Goal: Contribute content: Contribute content

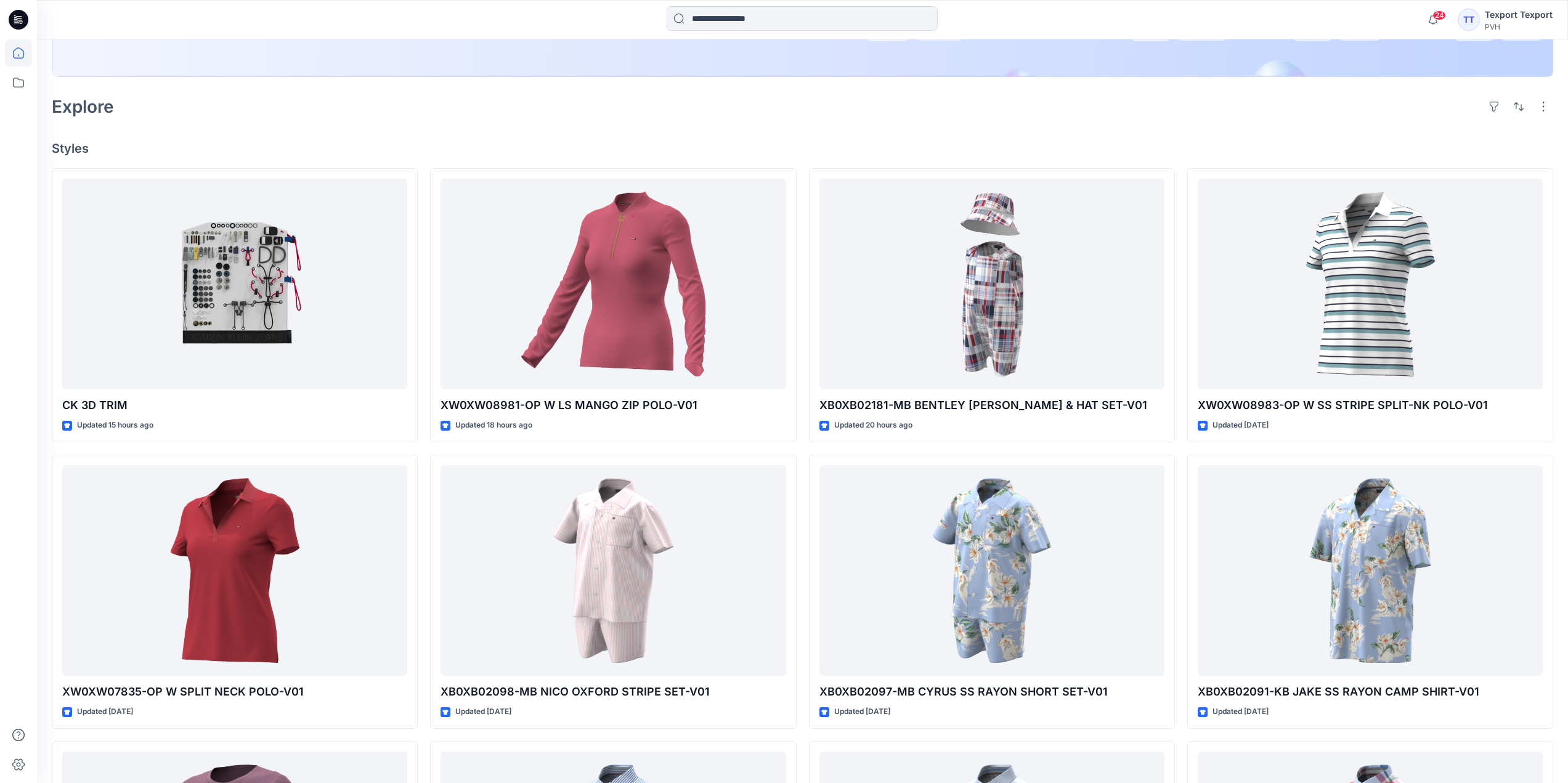
scroll to position [492, 0]
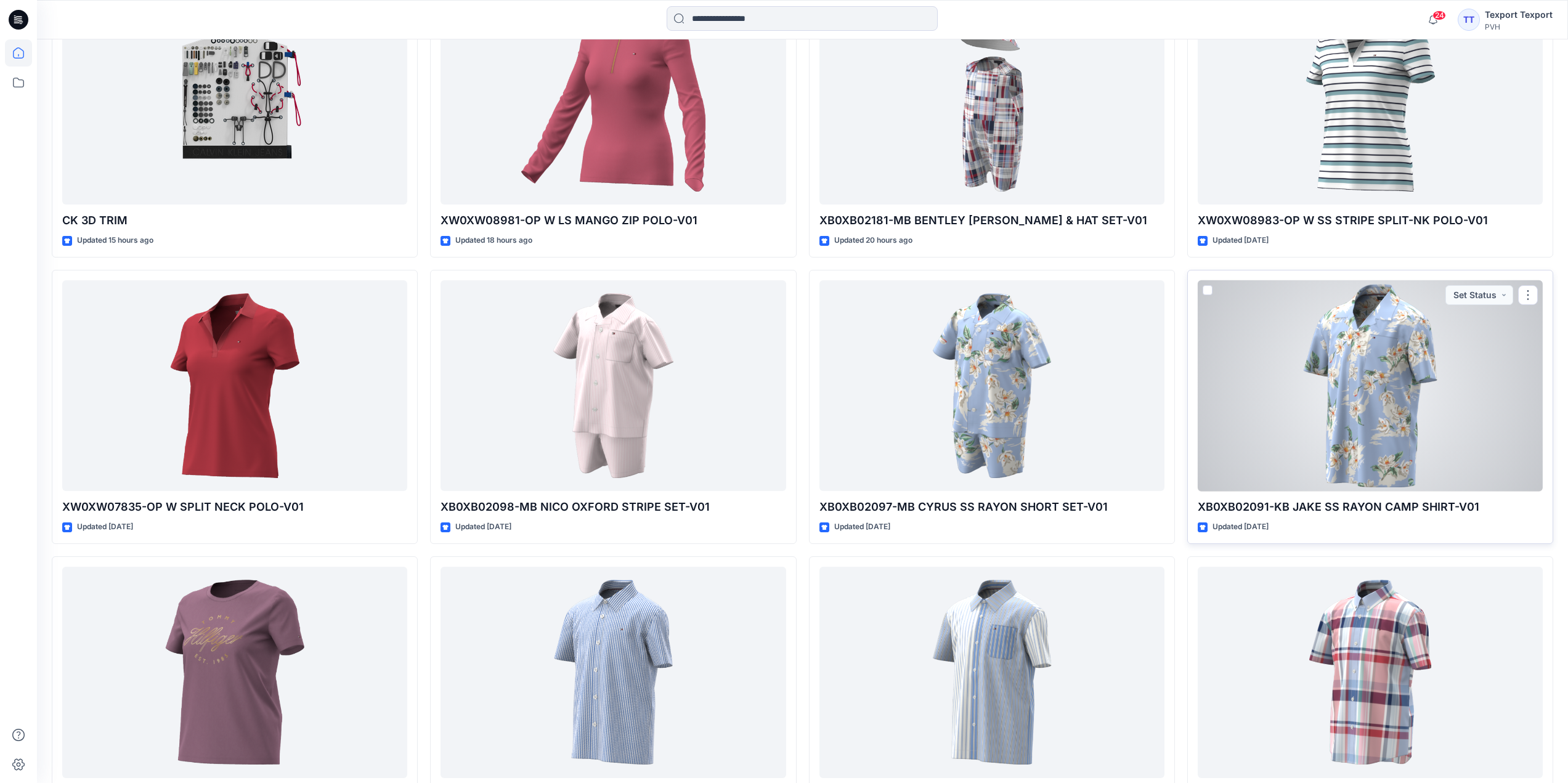
click at [1298, 400] on div at bounding box center [1370, 385] width 345 height 211
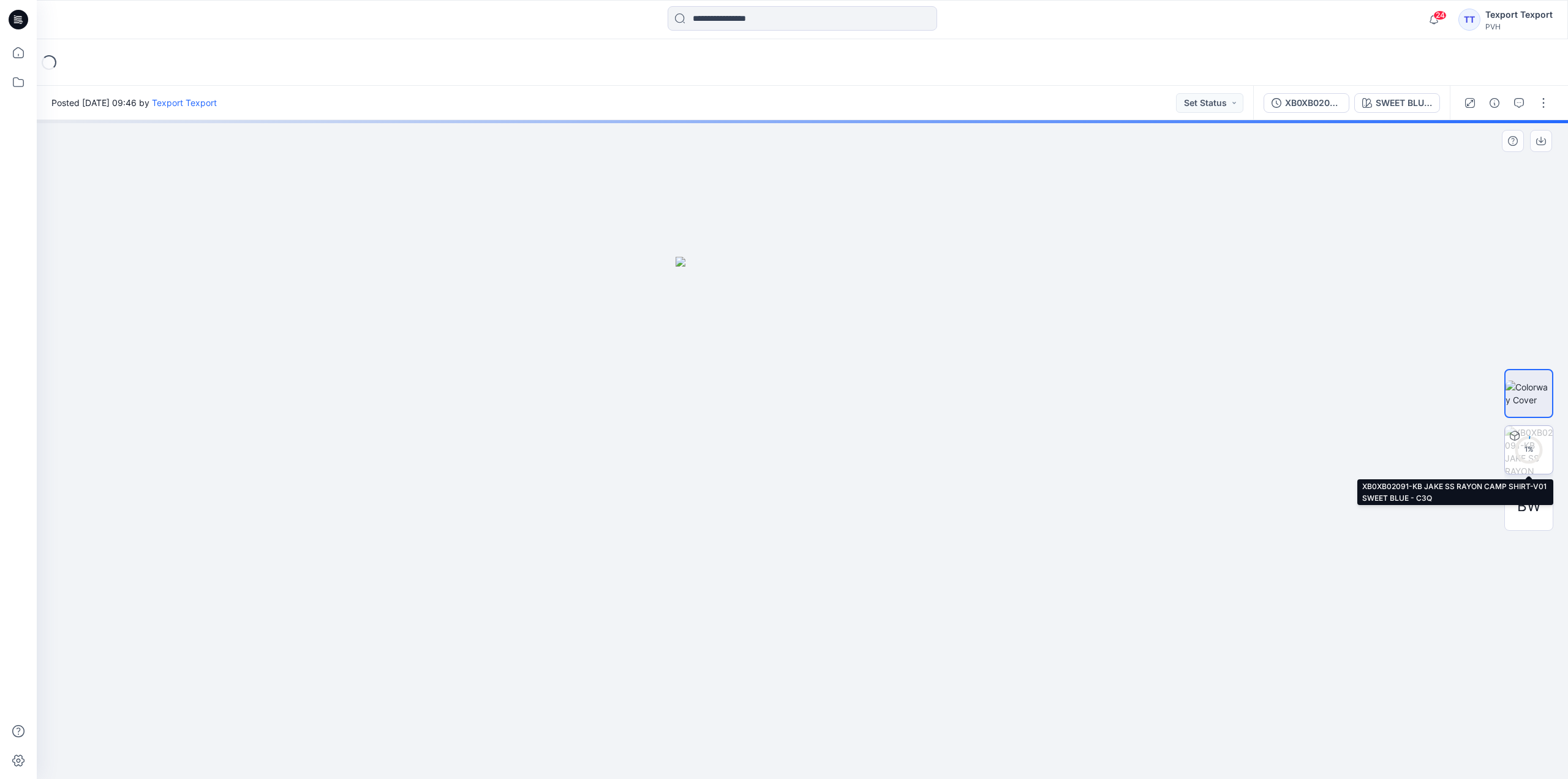
click at [1529, 441] on circle at bounding box center [1528, 449] width 24 height 24
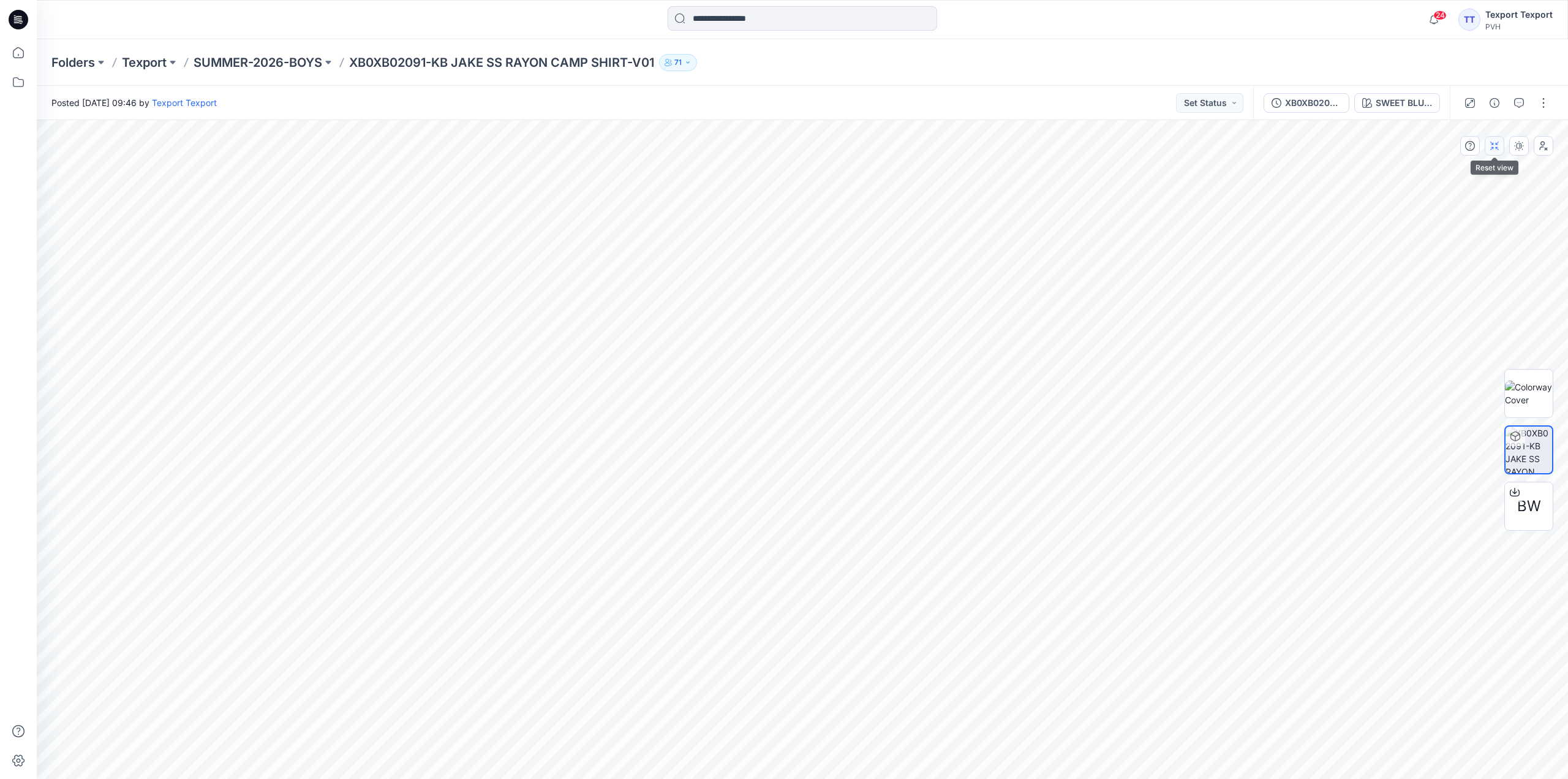
click at [1490, 144] on icon "button" at bounding box center [1495, 146] width 10 height 10
click at [22, 19] on icon at bounding box center [19, 20] width 20 height 20
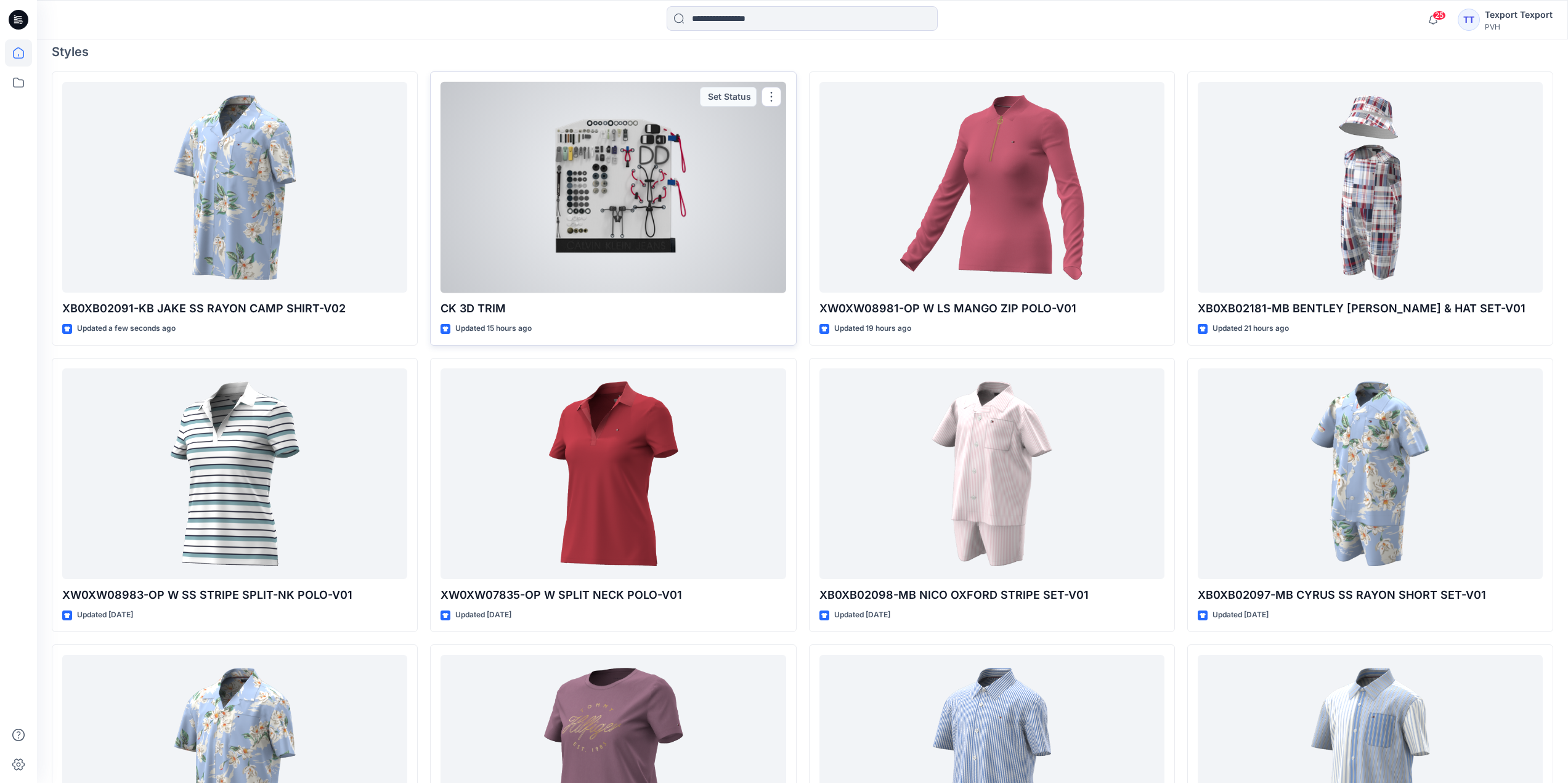
scroll to position [554, 0]
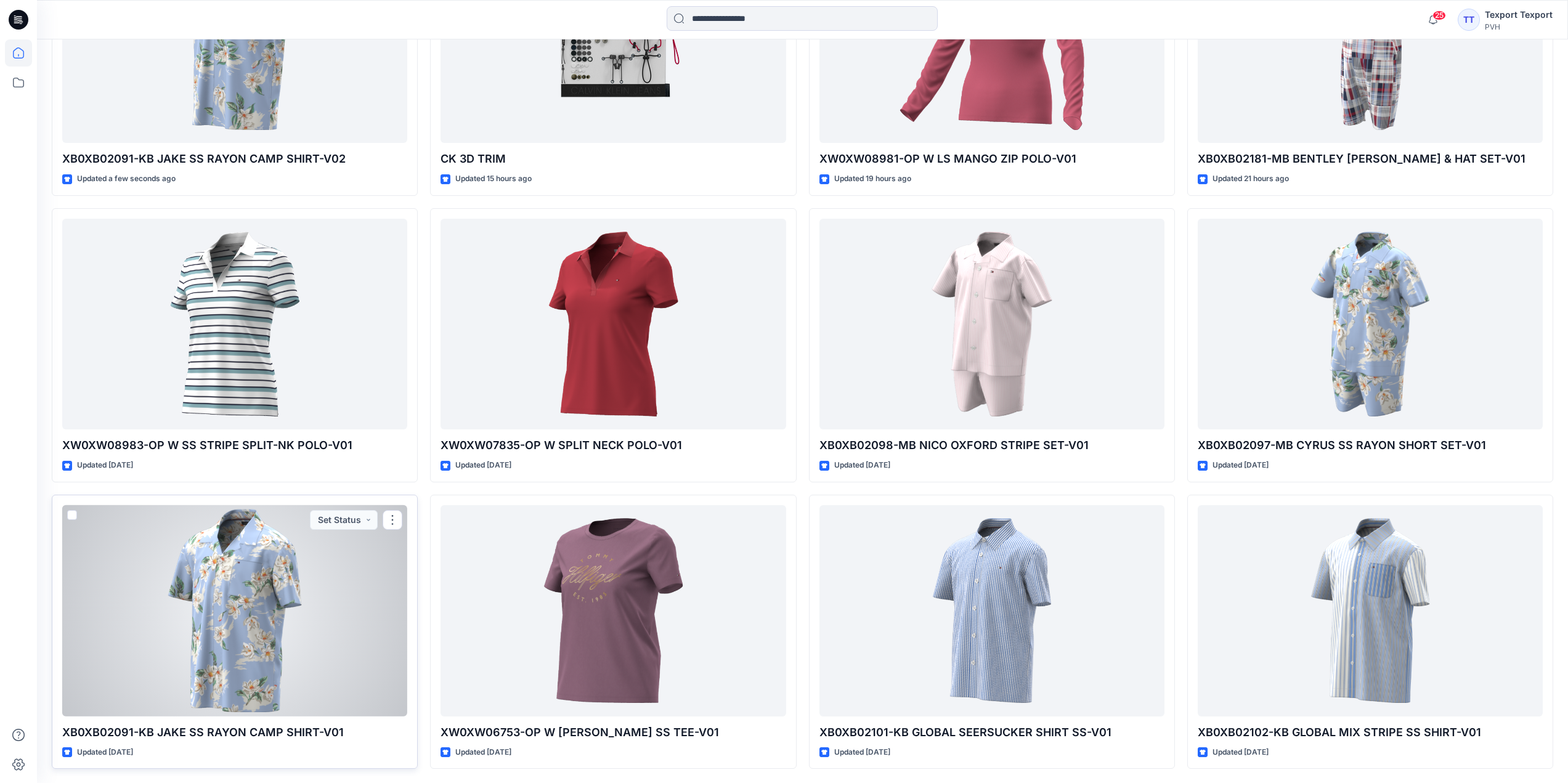
click at [266, 653] on div at bounding box center [235, 611] width 345 height 211
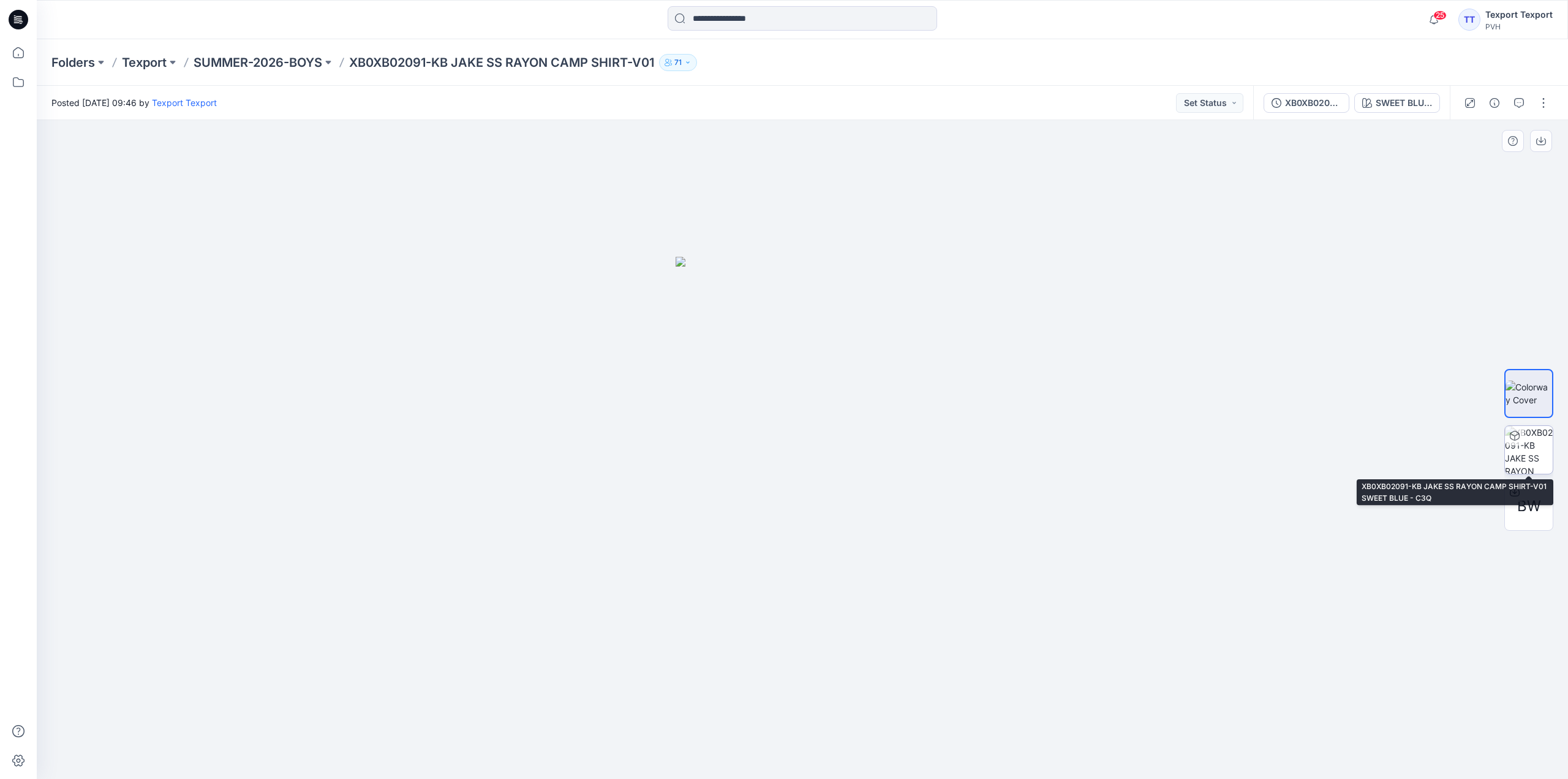
click at [1538, 444] on img at bounding box center [1528, 449] width 48 height 48
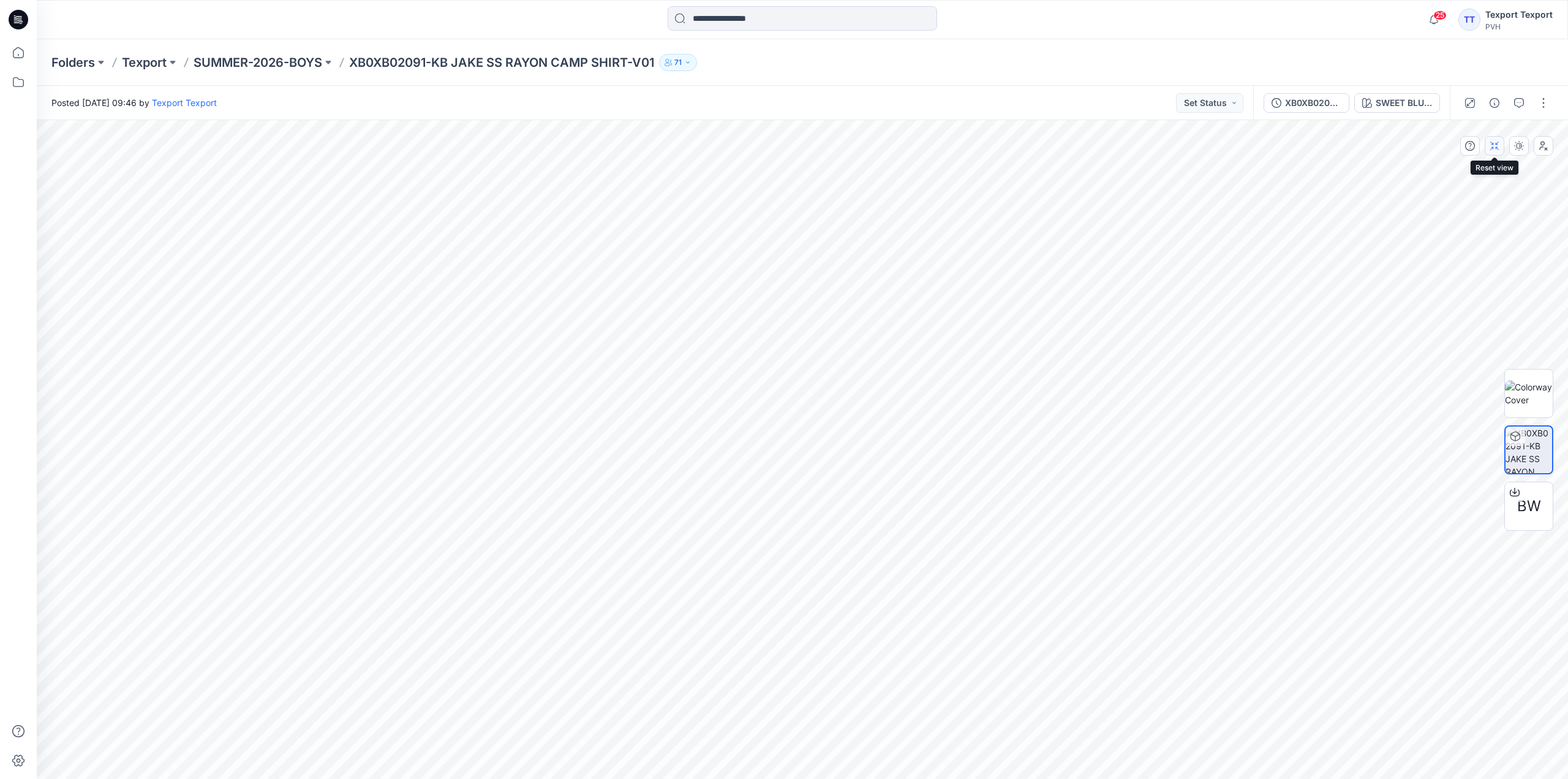
click at [1495, 145] on icon "button" at bounding box center [1495, 146] width 10 height 10
click at [21, 19] on icon at bounding box center [19, 20] width 20 height 20
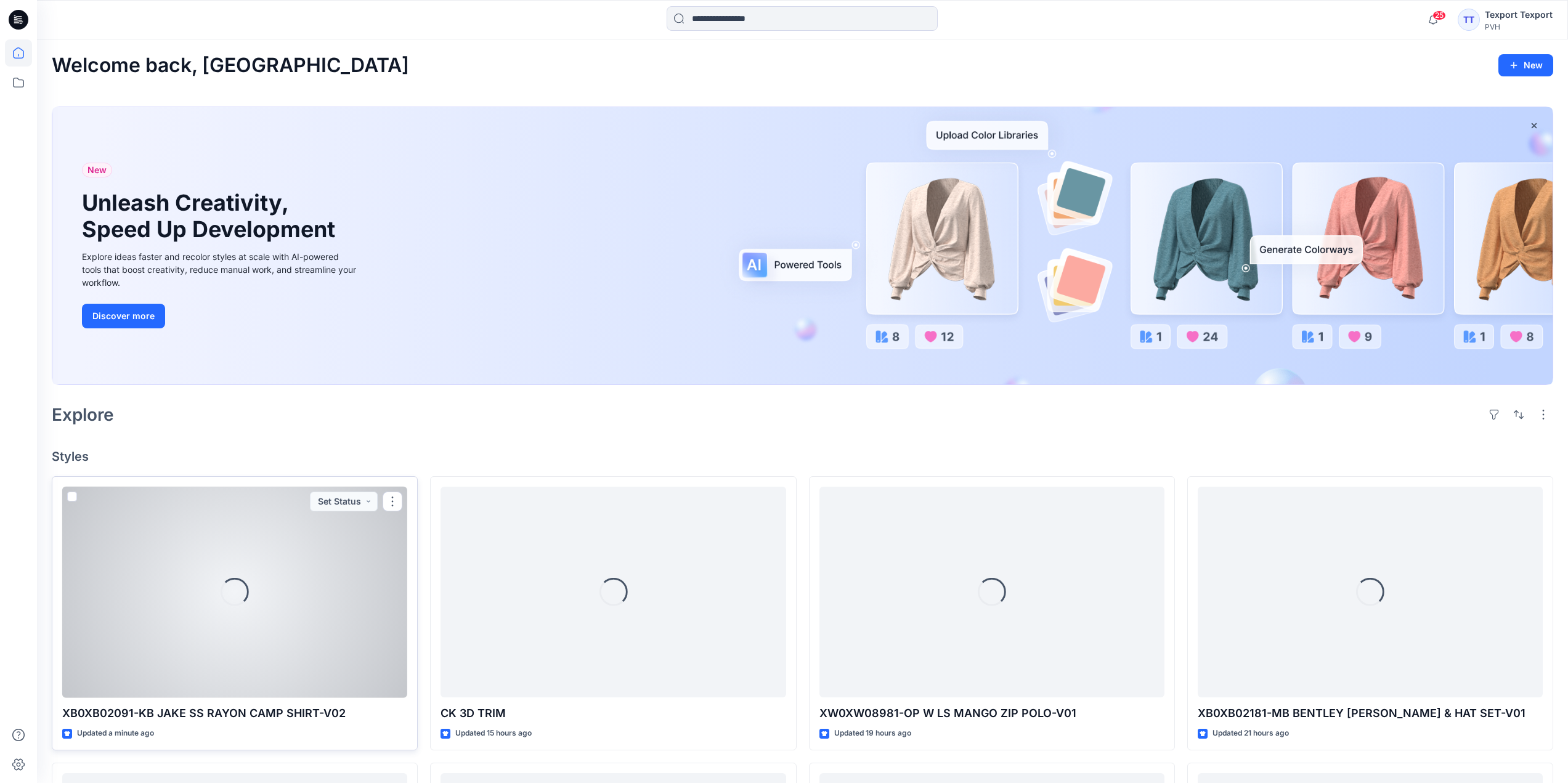
click at [324, 590] on div "Loading..." at bounding box center [235, 592] width 345 height 211
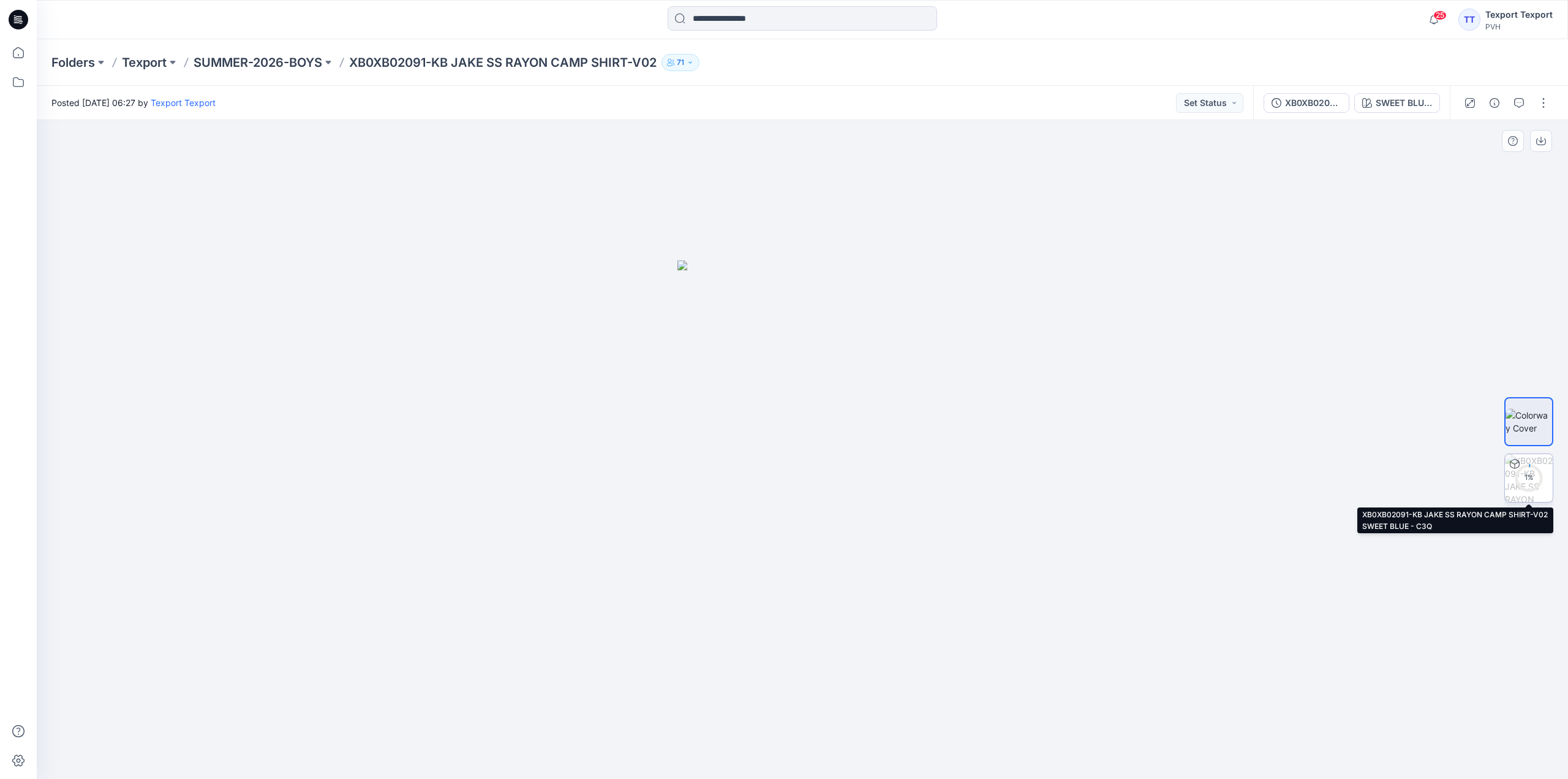
click at [1527, 462] on img at bounding box center [1528, 478] width 48 height 48
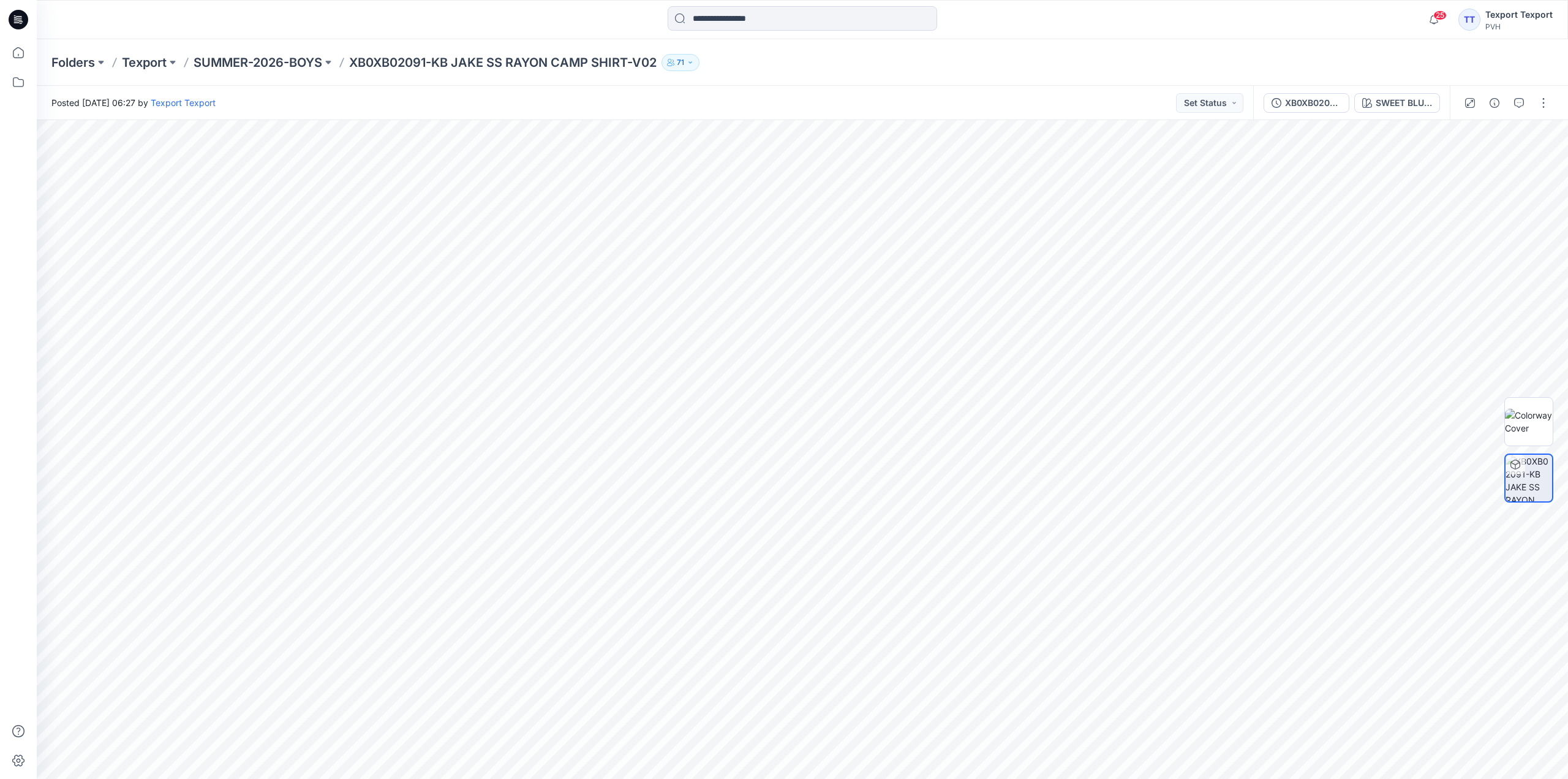
click at [24, 16] on icon at bounding box center [19, 20] width 20 height 20
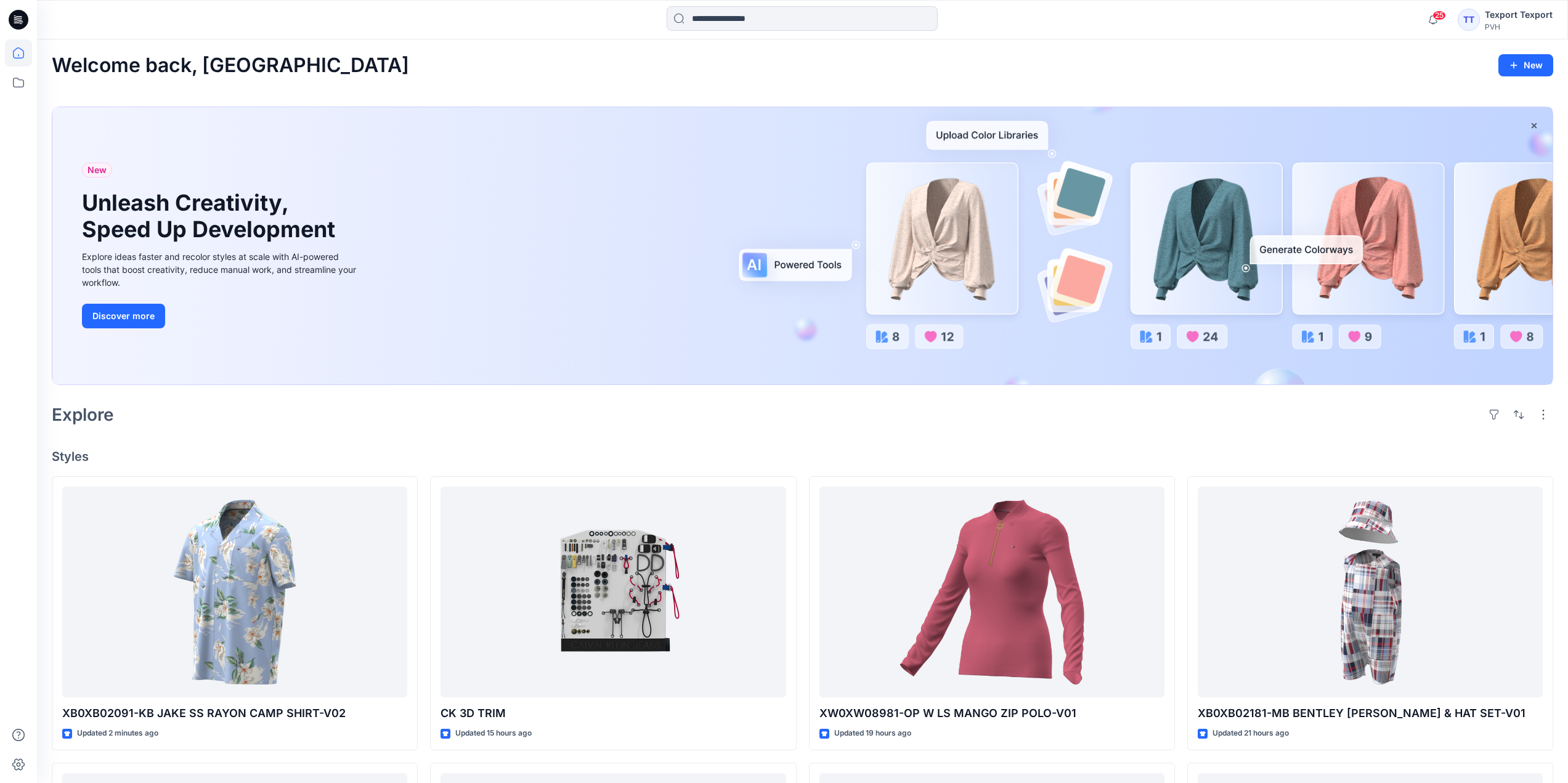
click at [715, 63] on div "Welcome back, Texport New" at bounding box center [802, 66] width 1501 height 23
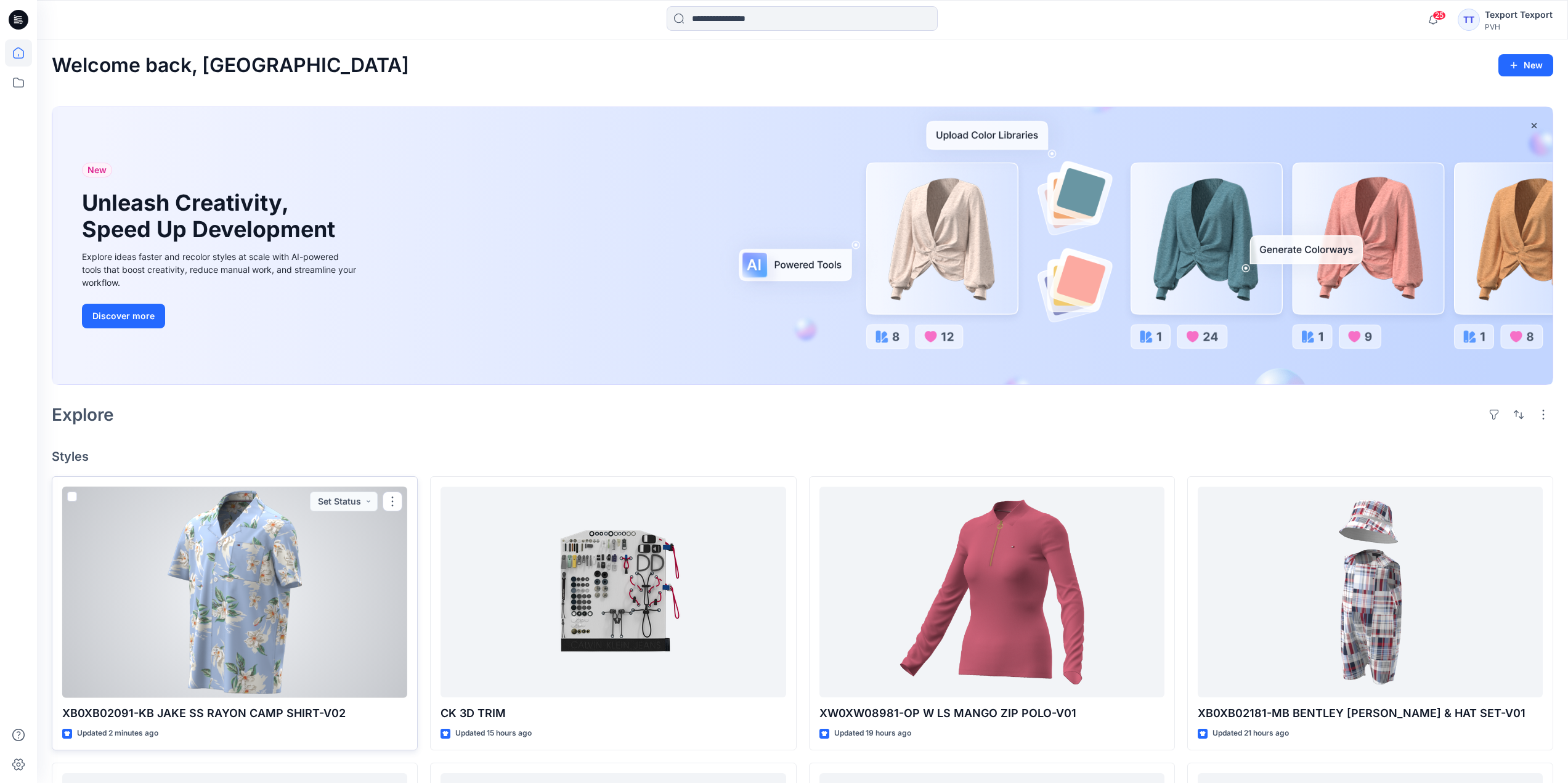
click at [373, 516] on div at bounding box center [235, 592] width 345 height 211
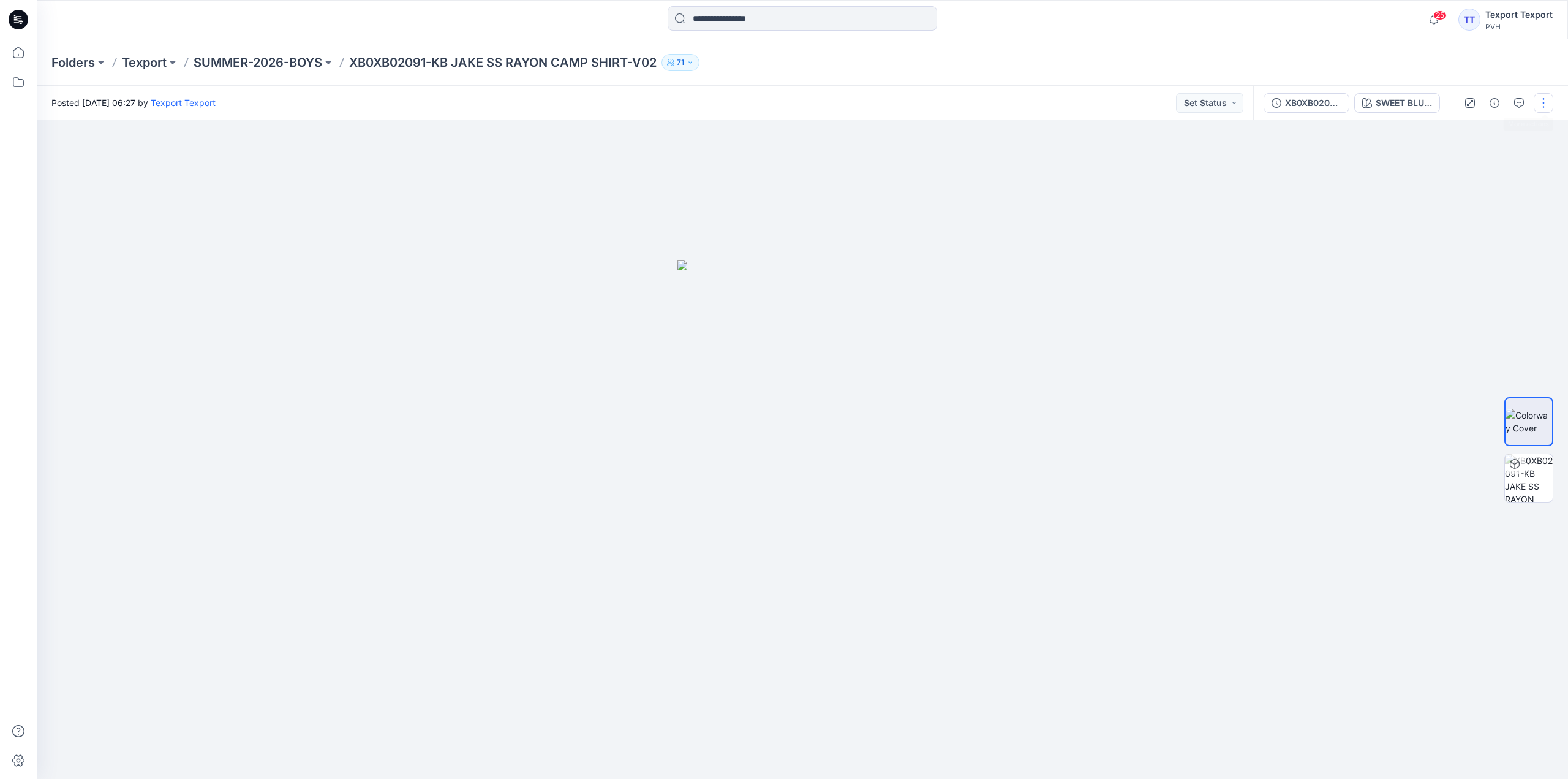
click at [1541, 105] on button "button" at bounding box center [1544, 103] width 20 height 20
click at [1466, 165] on p "Edit" at bounding box center [1466, 166] width 16 height 13
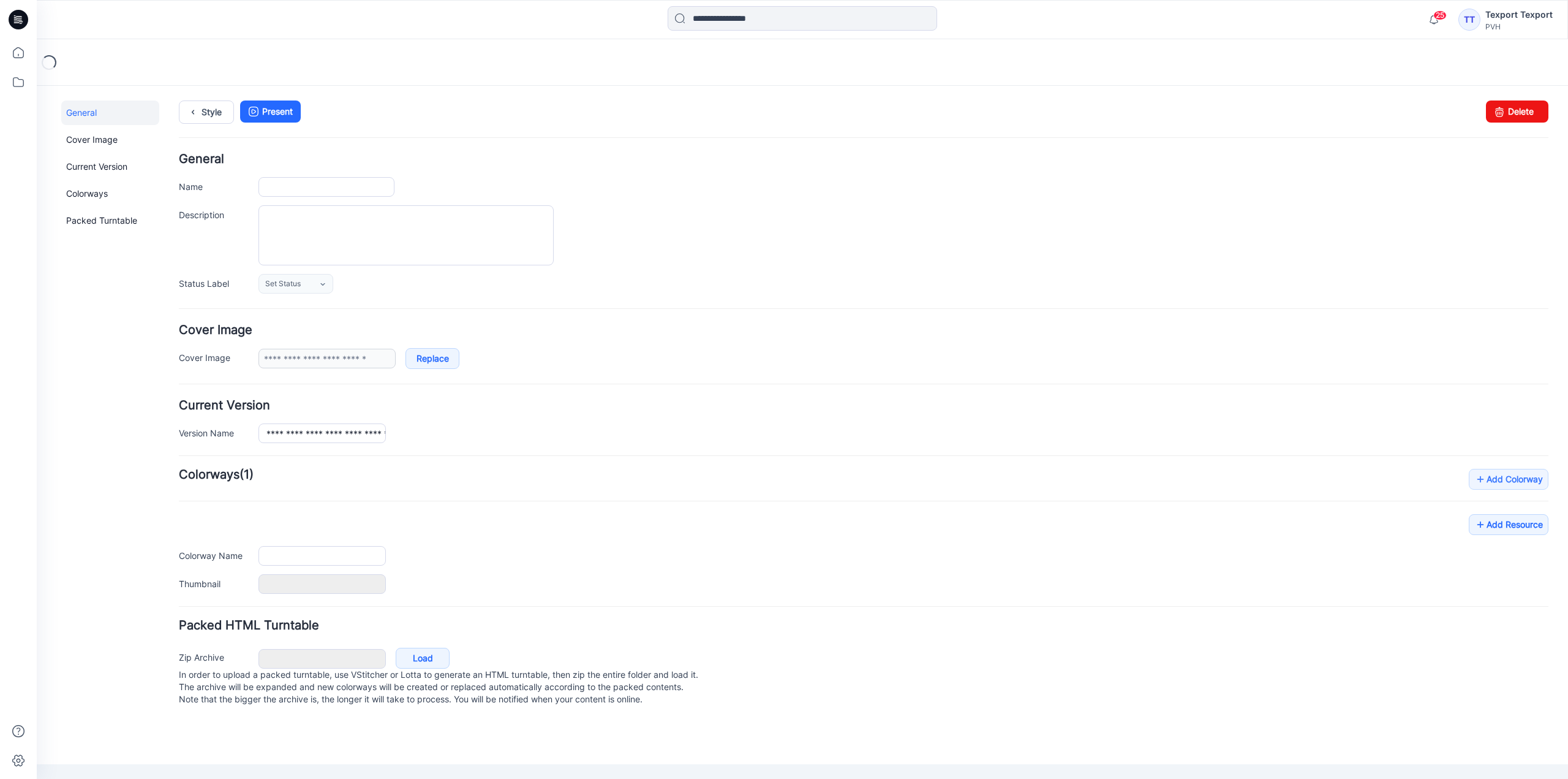
type input "**********"
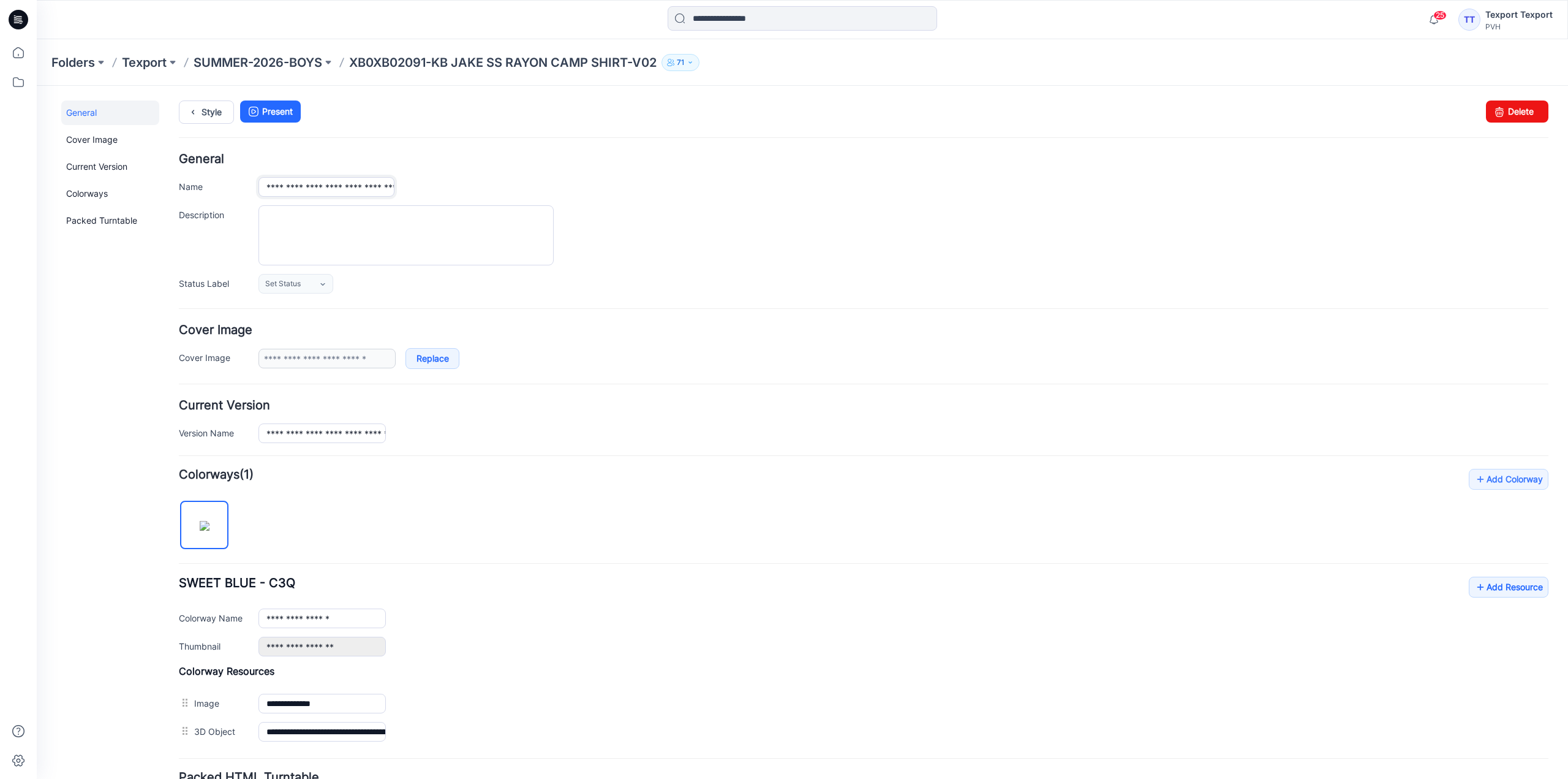
drag, startPoint x: 270, startPoint y: 193, endPoint x: 277, endPoint y: 194, distance: 7.1
click at [277, 194] on input "**********" at bounding box center [326, 187] width 136 height 20
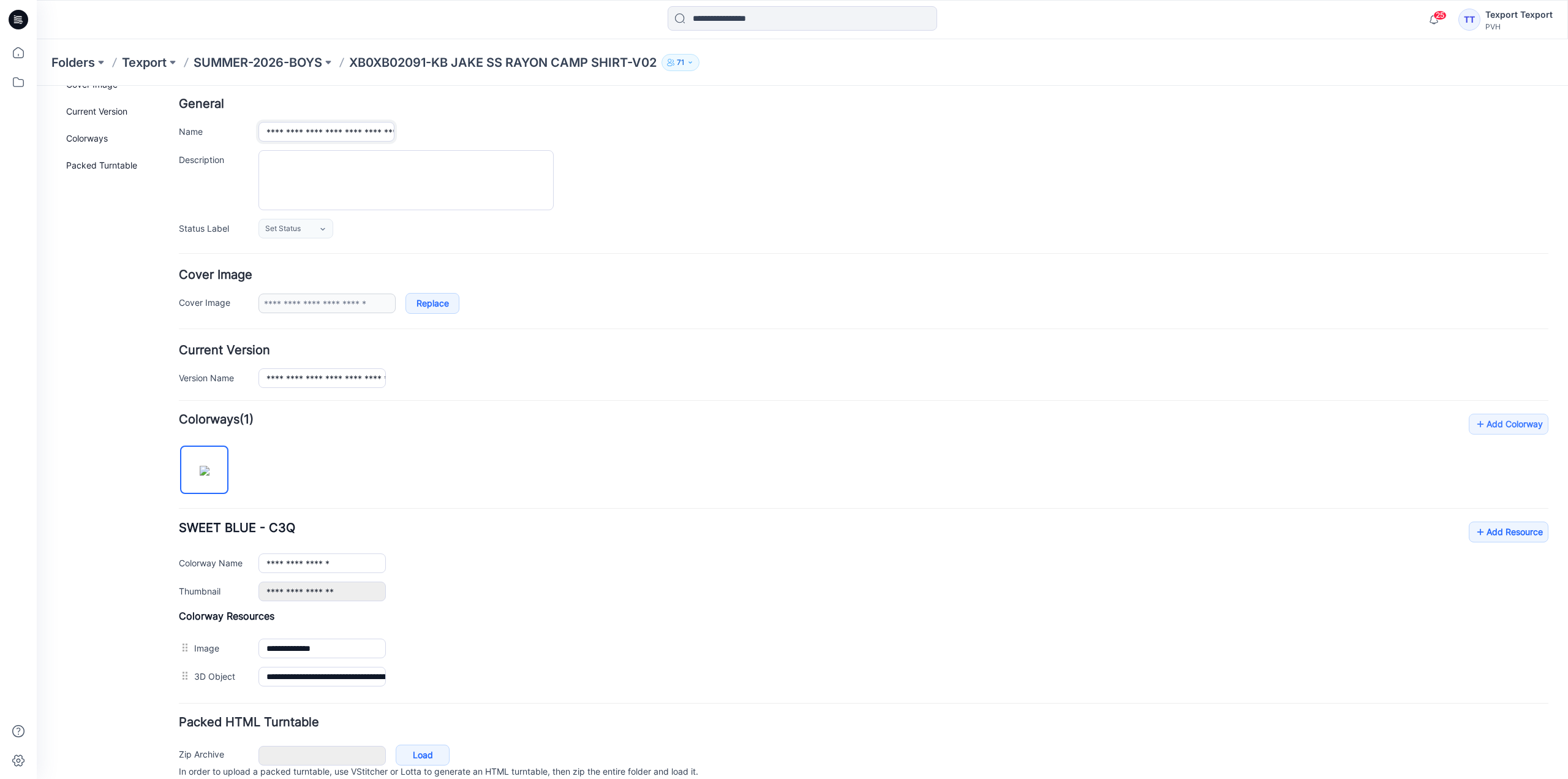
scroll to position [108, 0]
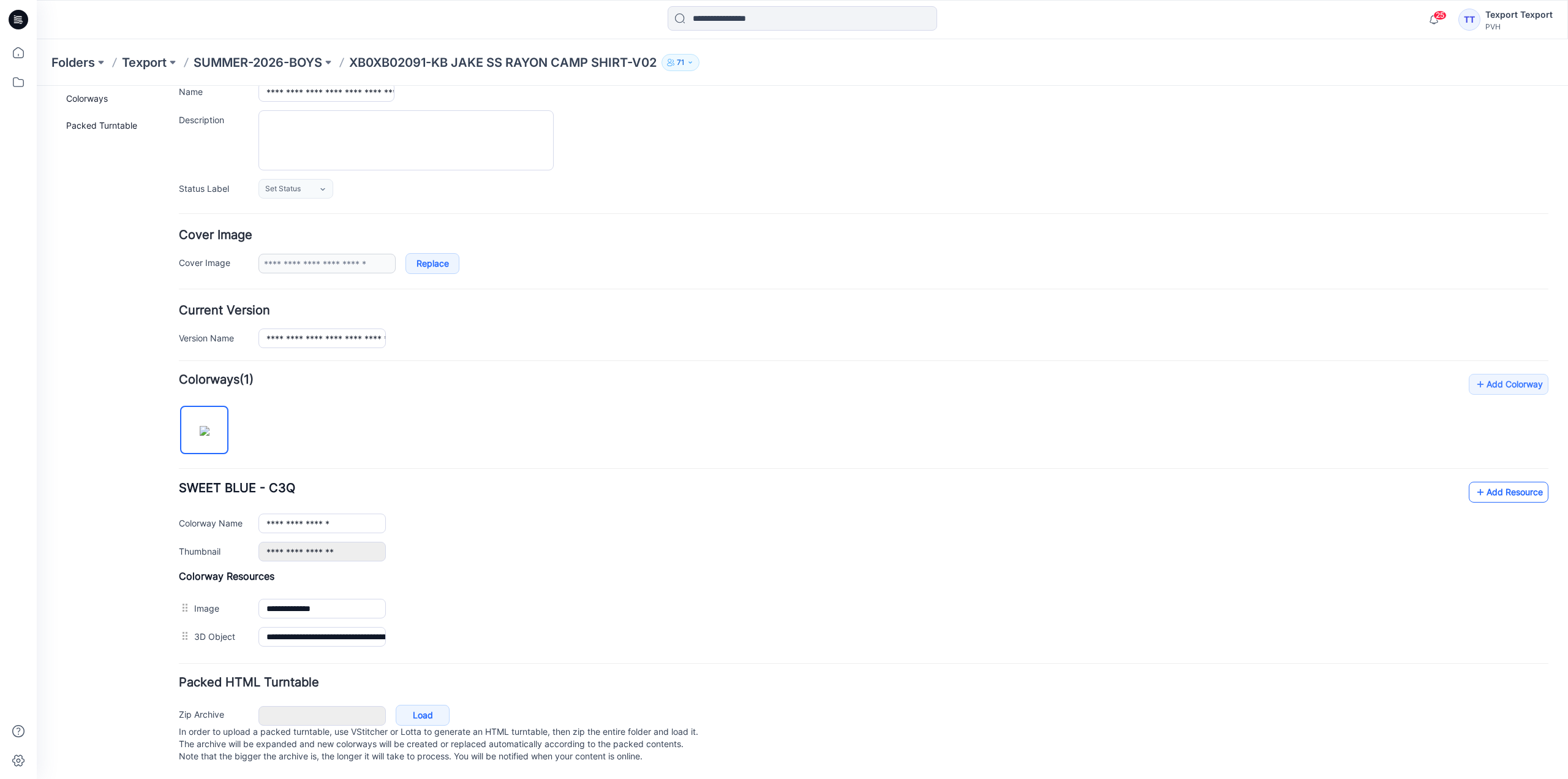
click at [1511, 481] on link "Add Resource" at bounding box center [1508, 491] width 80 height 21
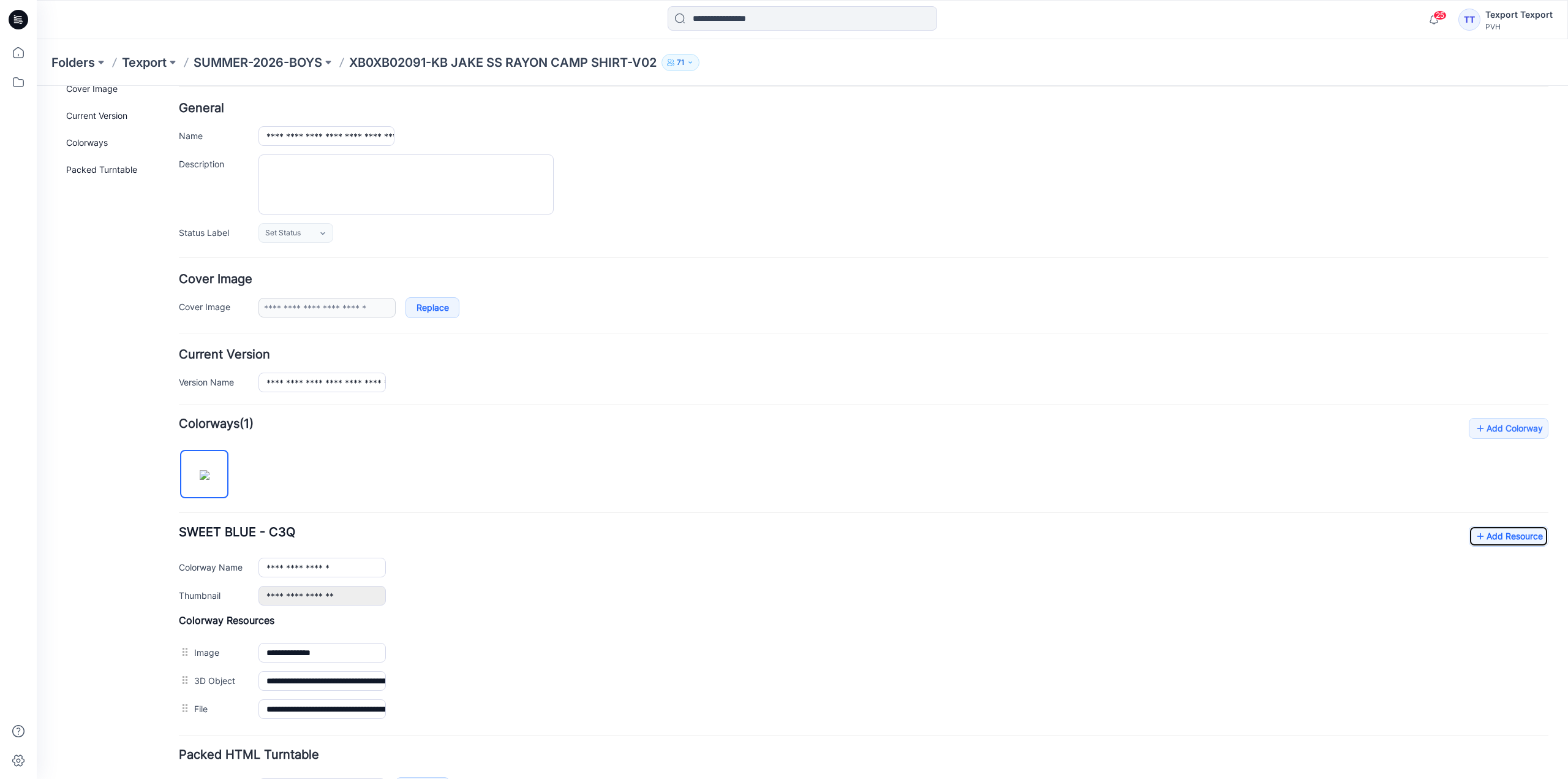
scroll to position [0, 0]
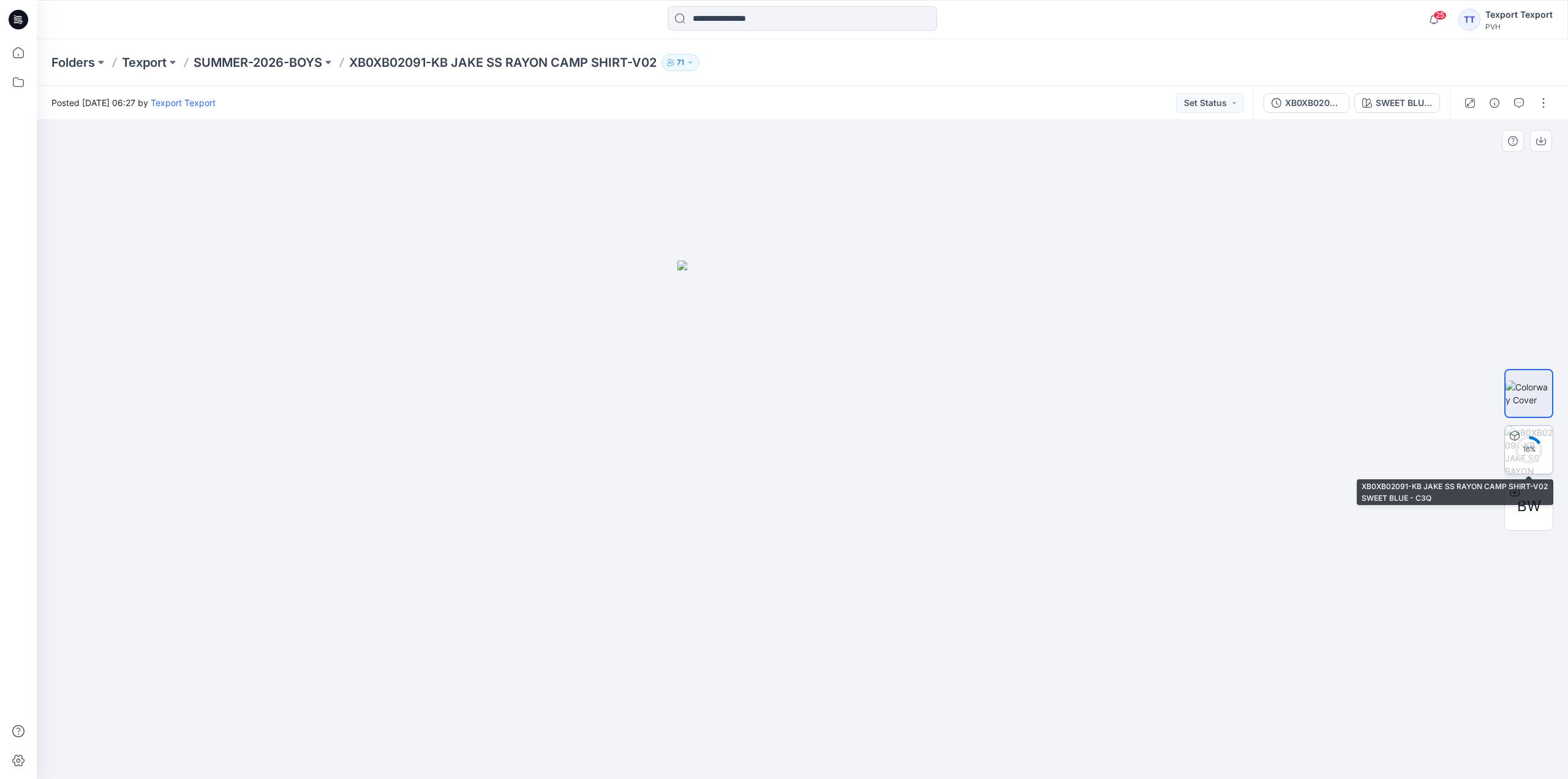
click at [1529, 457] on circle at bounding box center [1528, 449] width 24 height 24
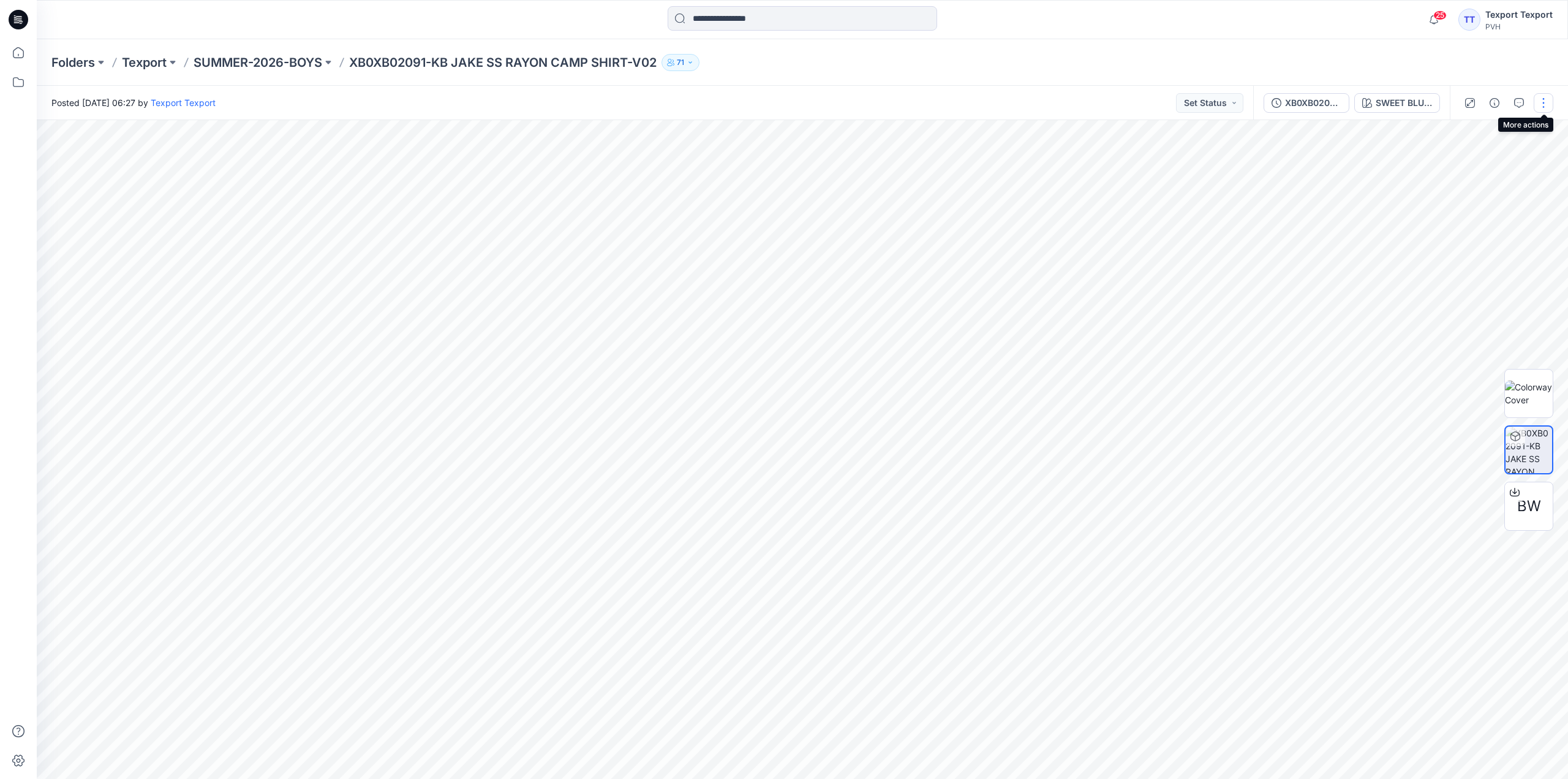
click at [1542, 104] on button "button" at bounding box center [1544, 103] width 20 height 20
click at [1481, 163] on button "Edit" at bounding box center [1492, 166] width 112 height 23
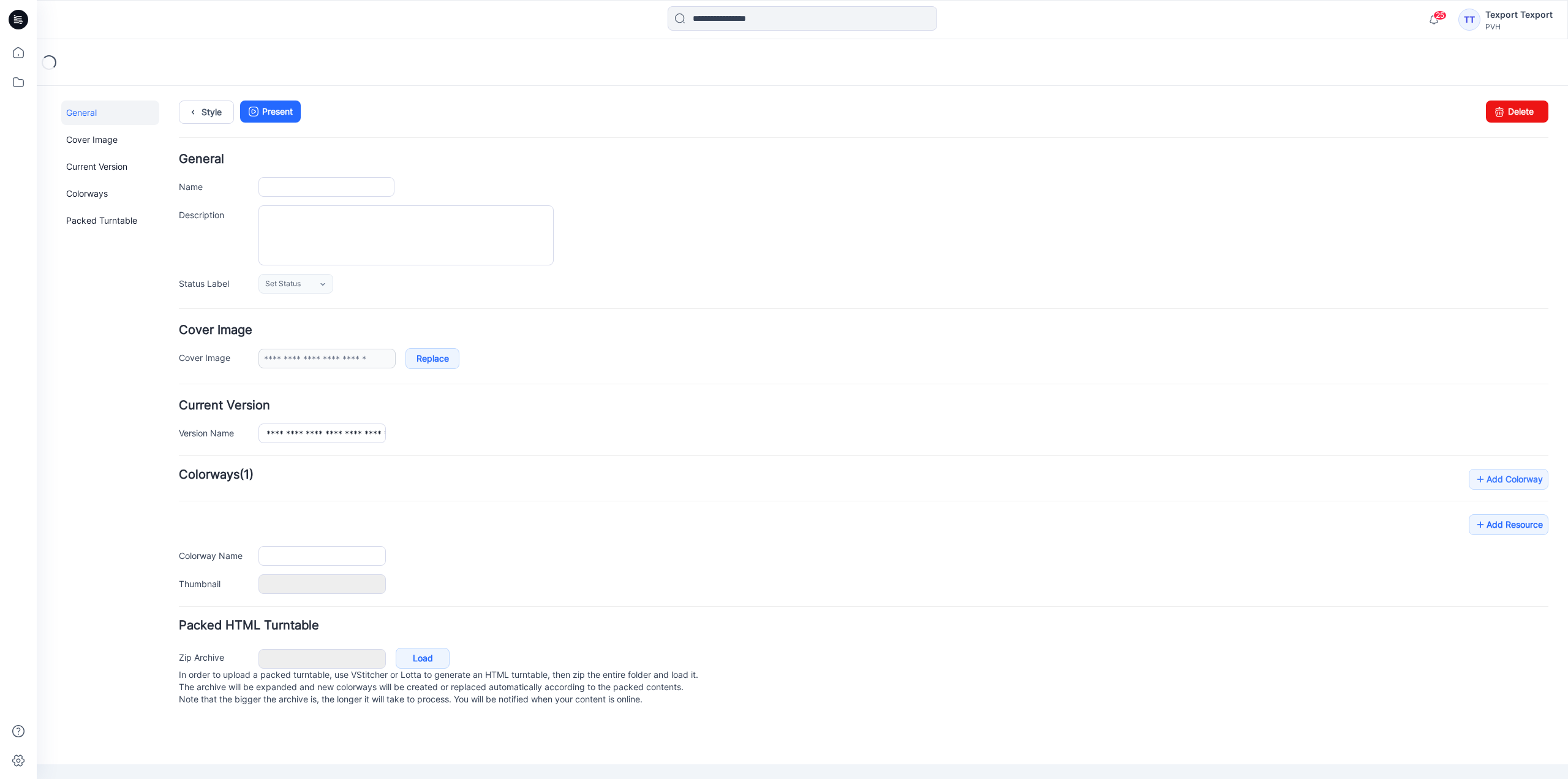
type input "**********"
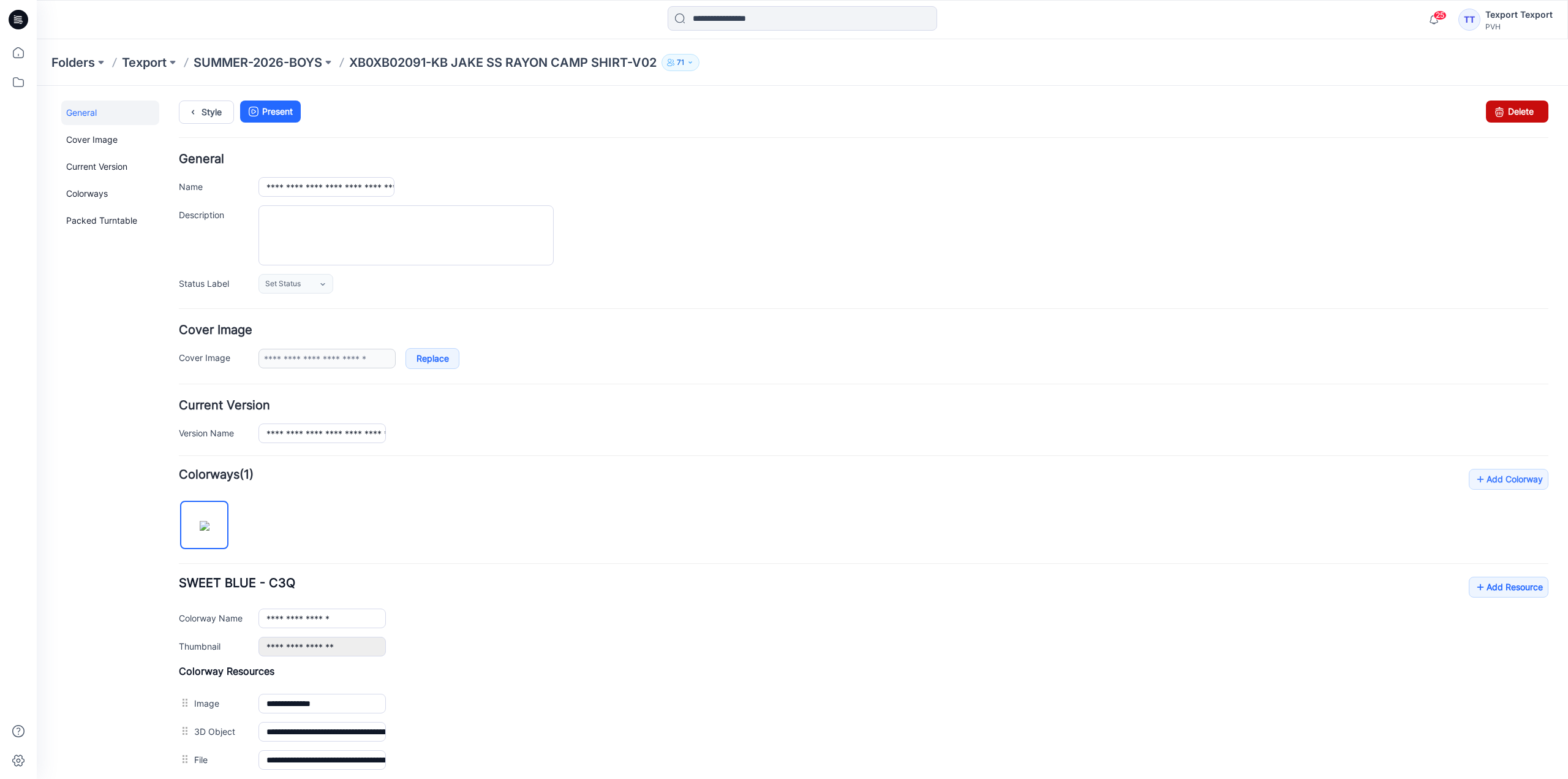
drag, startPoint x: 1501, startPoint y: 112, endPoint x: 878, endPoint y: 141, distance: 623.7
click at [1501, 112] on link "Delete" at bounding box center [1517, 111] width 63 height 22
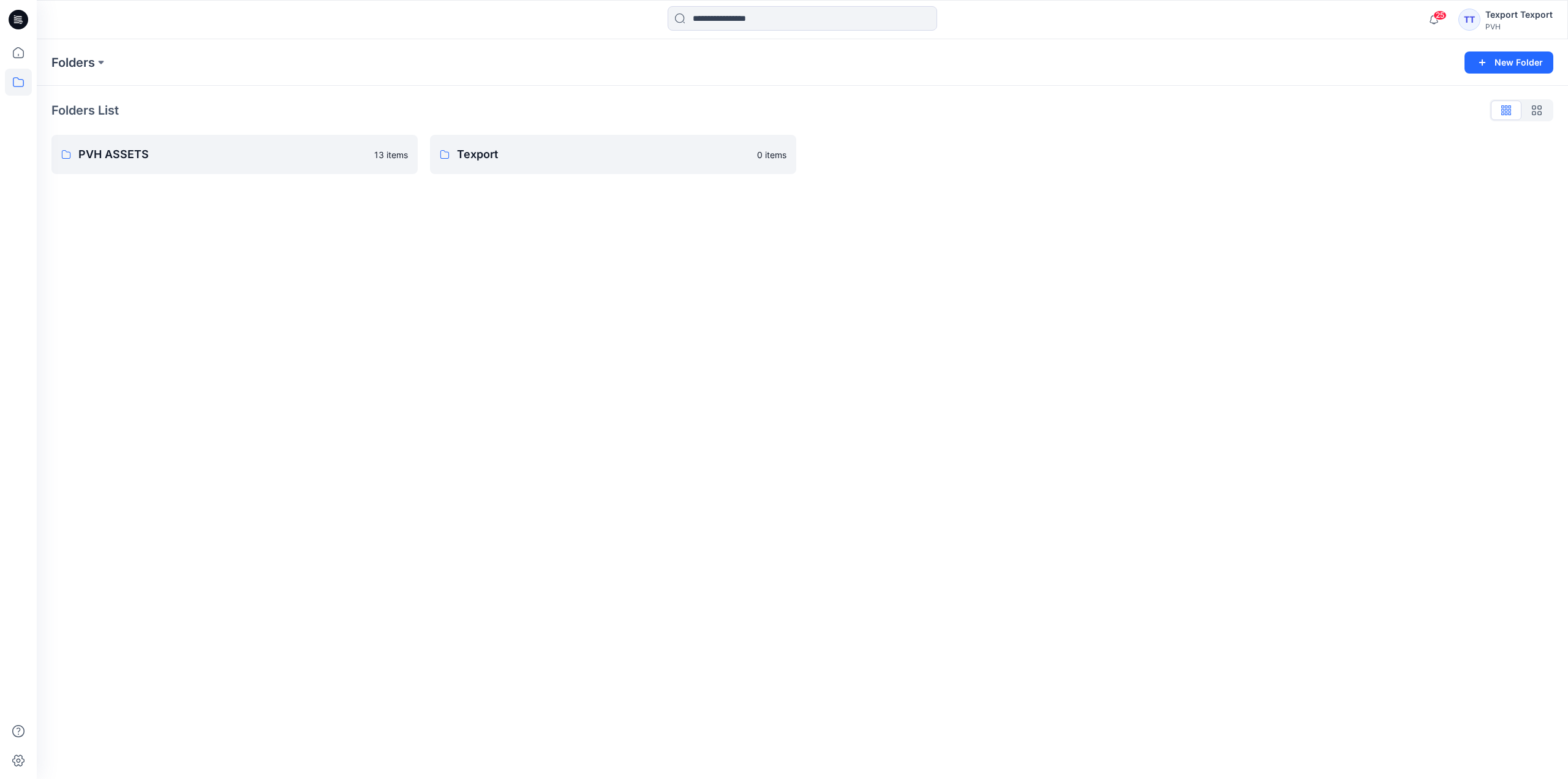
click at [25, 19] on icon at bounding box center [19, 20] width 20 height 20
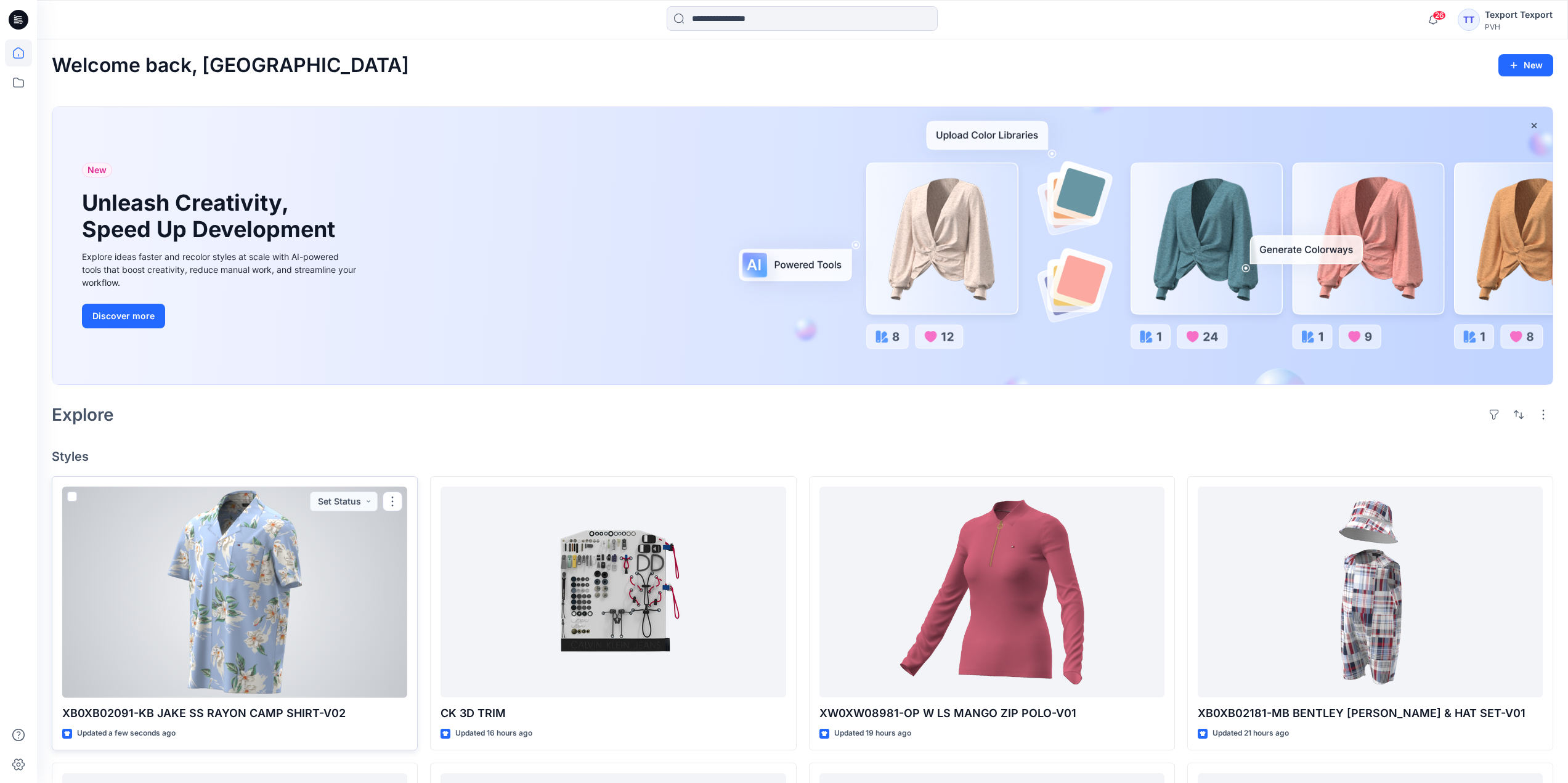
click at [330, 601] on div at bounding box center [235, 592] width 345 height 211
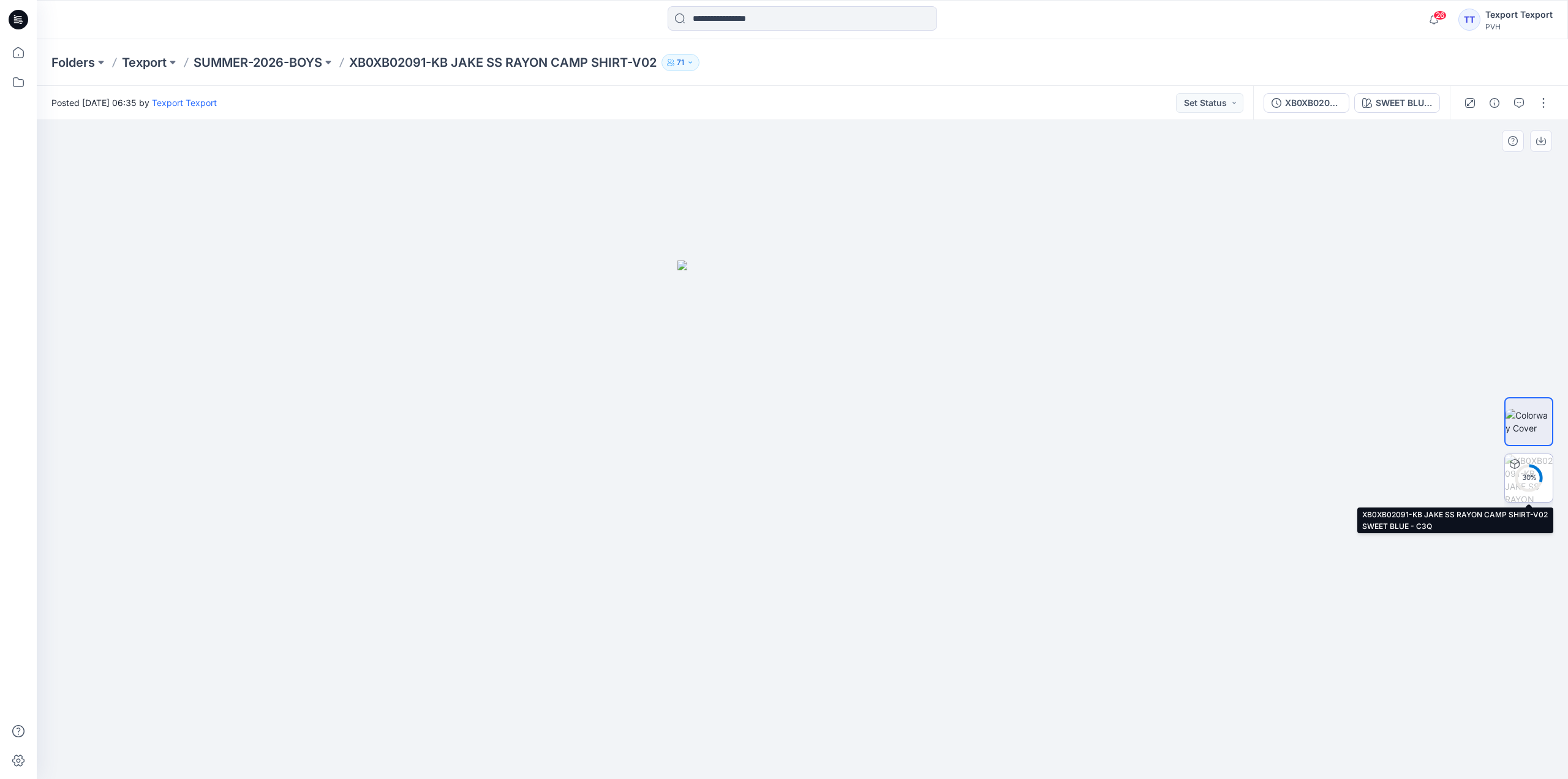
click at [1538, 479] on div "30 %" at bounding box center [1528, 477] width 29 height 11
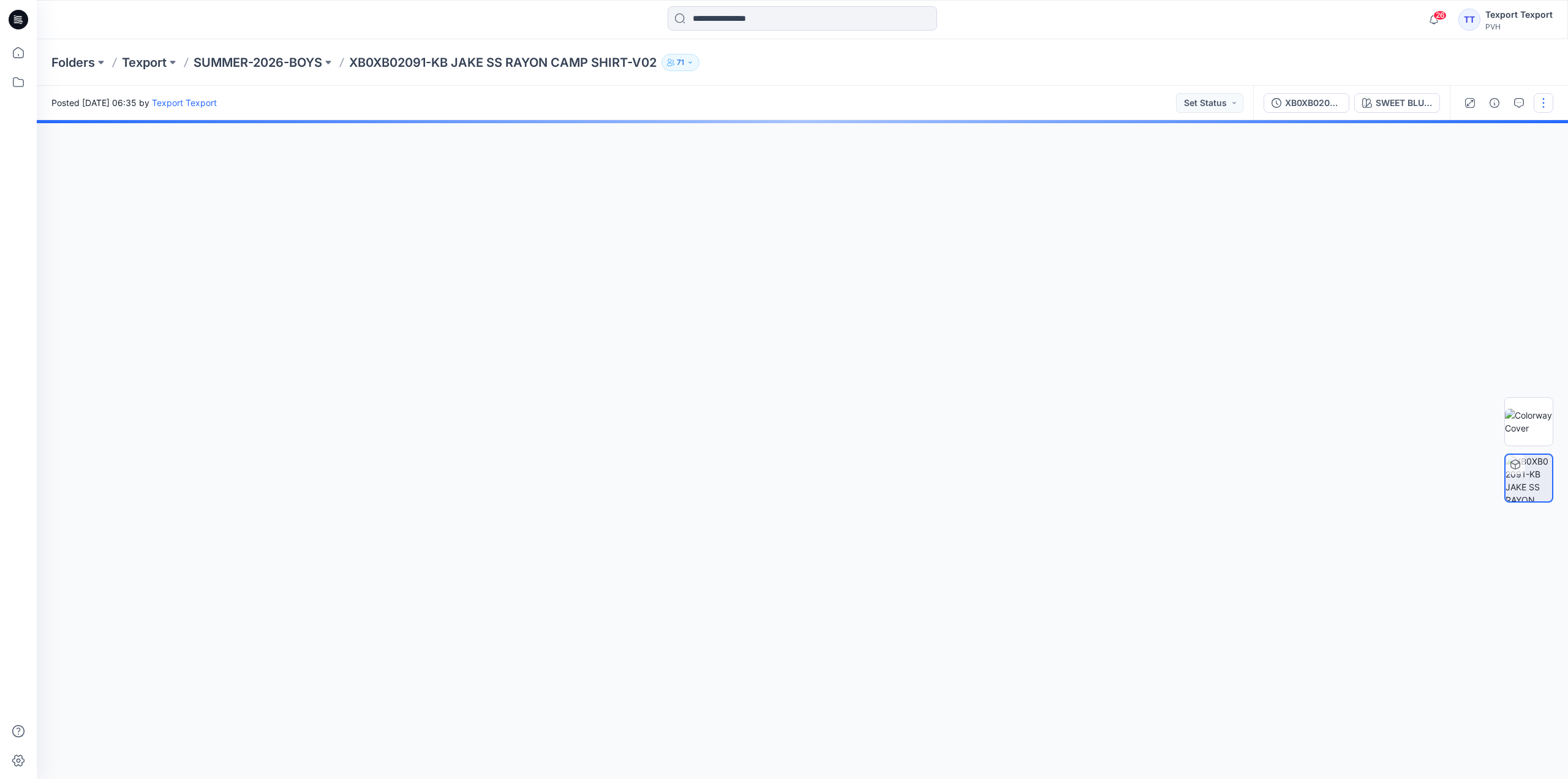
click at [1543, 107] on button "button" at bounding box center [1544, 103] width 20 height 20
click at [1460, 164] on p "Edit" at bounding box center [1466, 166] width 16 height 13
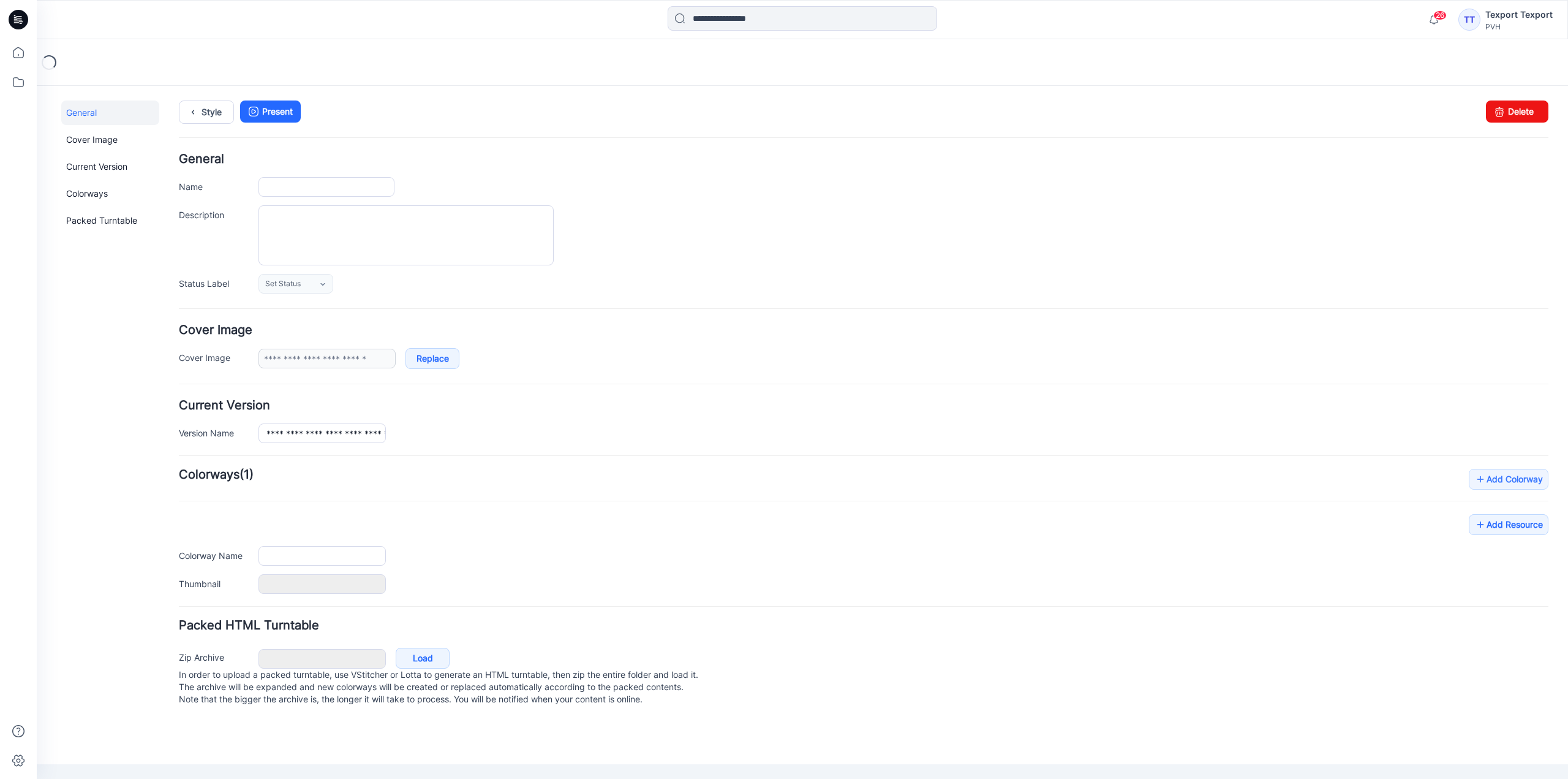
type input "**********"
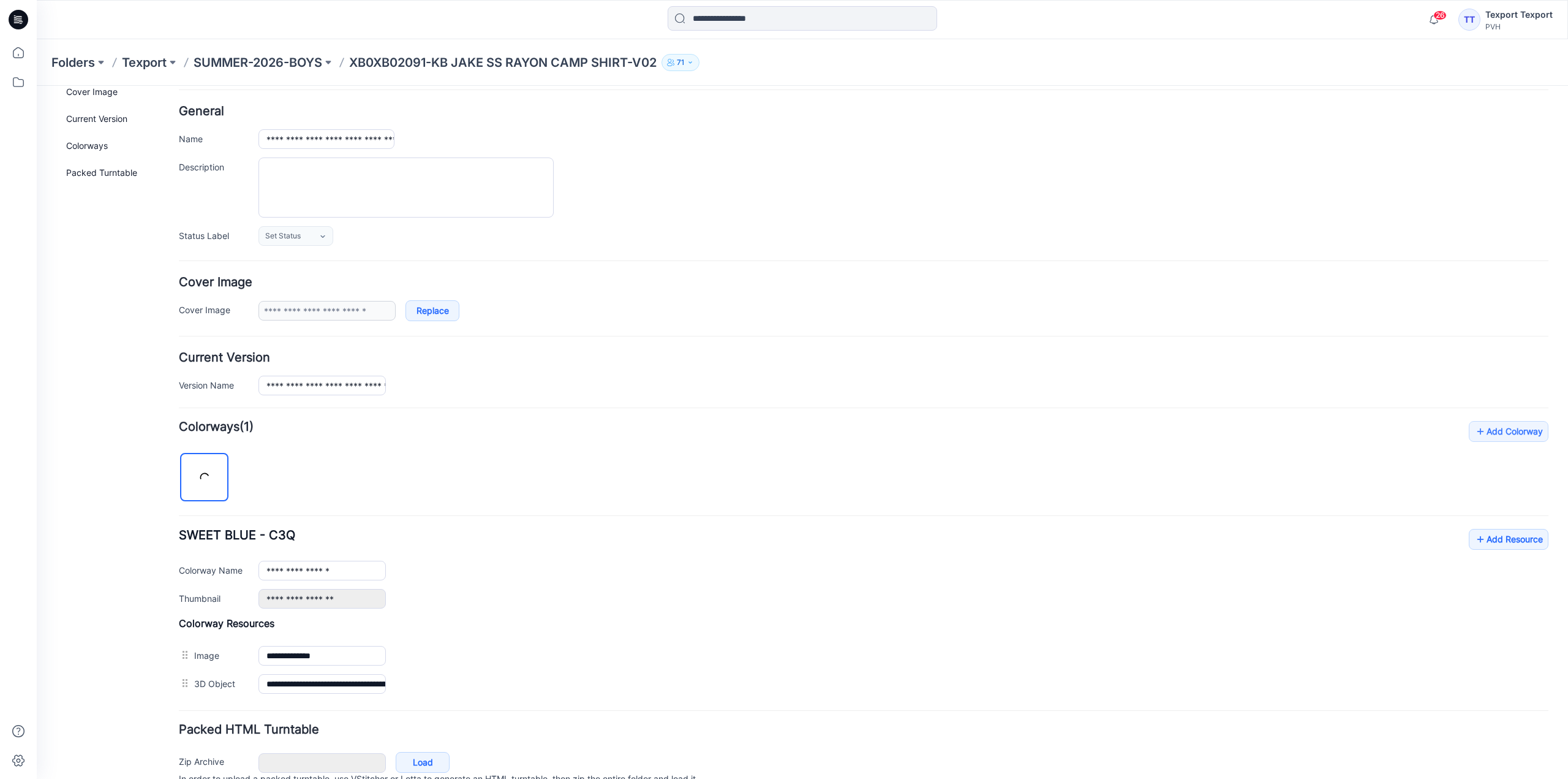
scroll to position [108, 0]
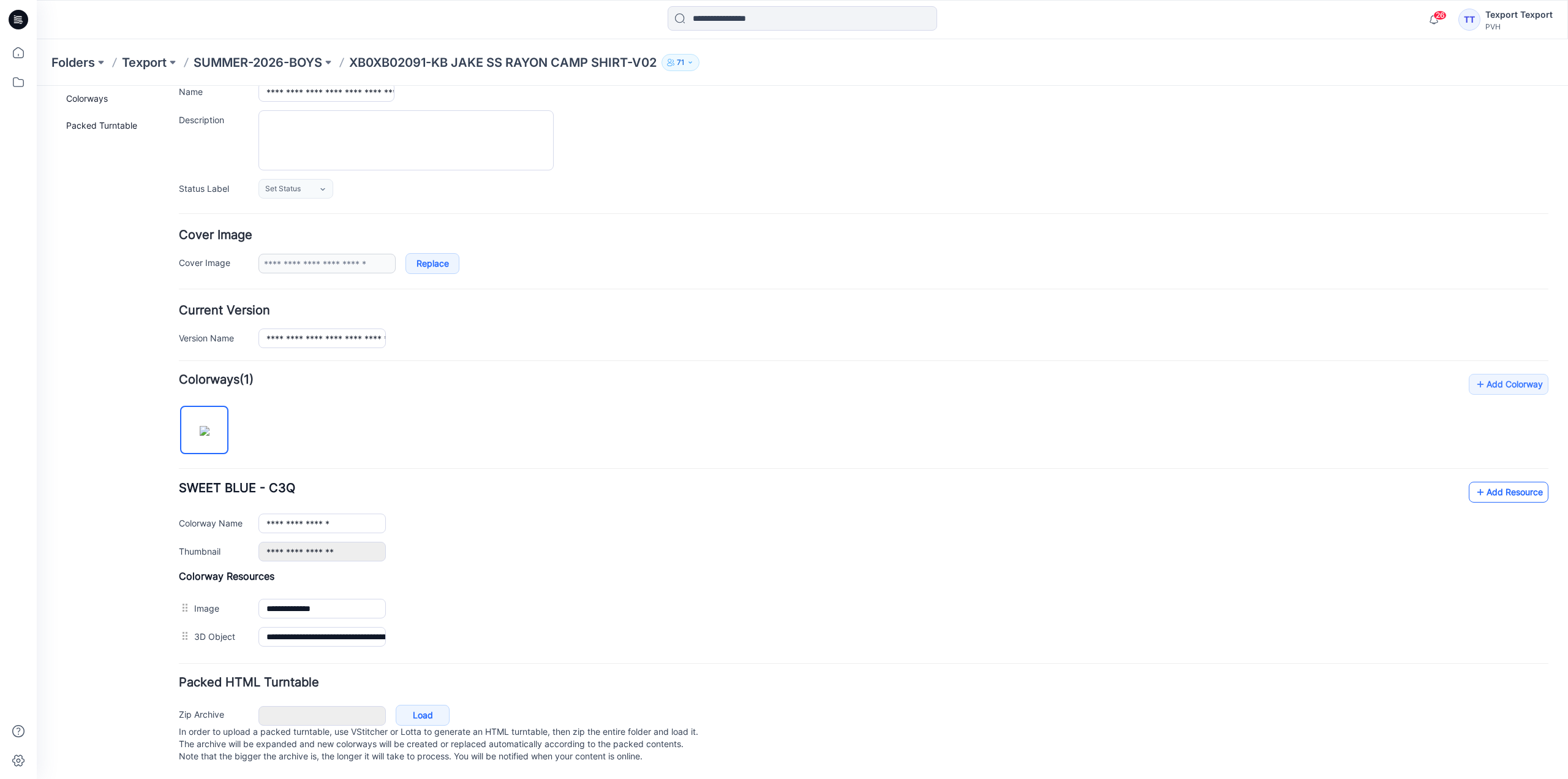
click at [1490, 481] on link "Add Resource" at bounding box center [1508, 491] width 80 height 21
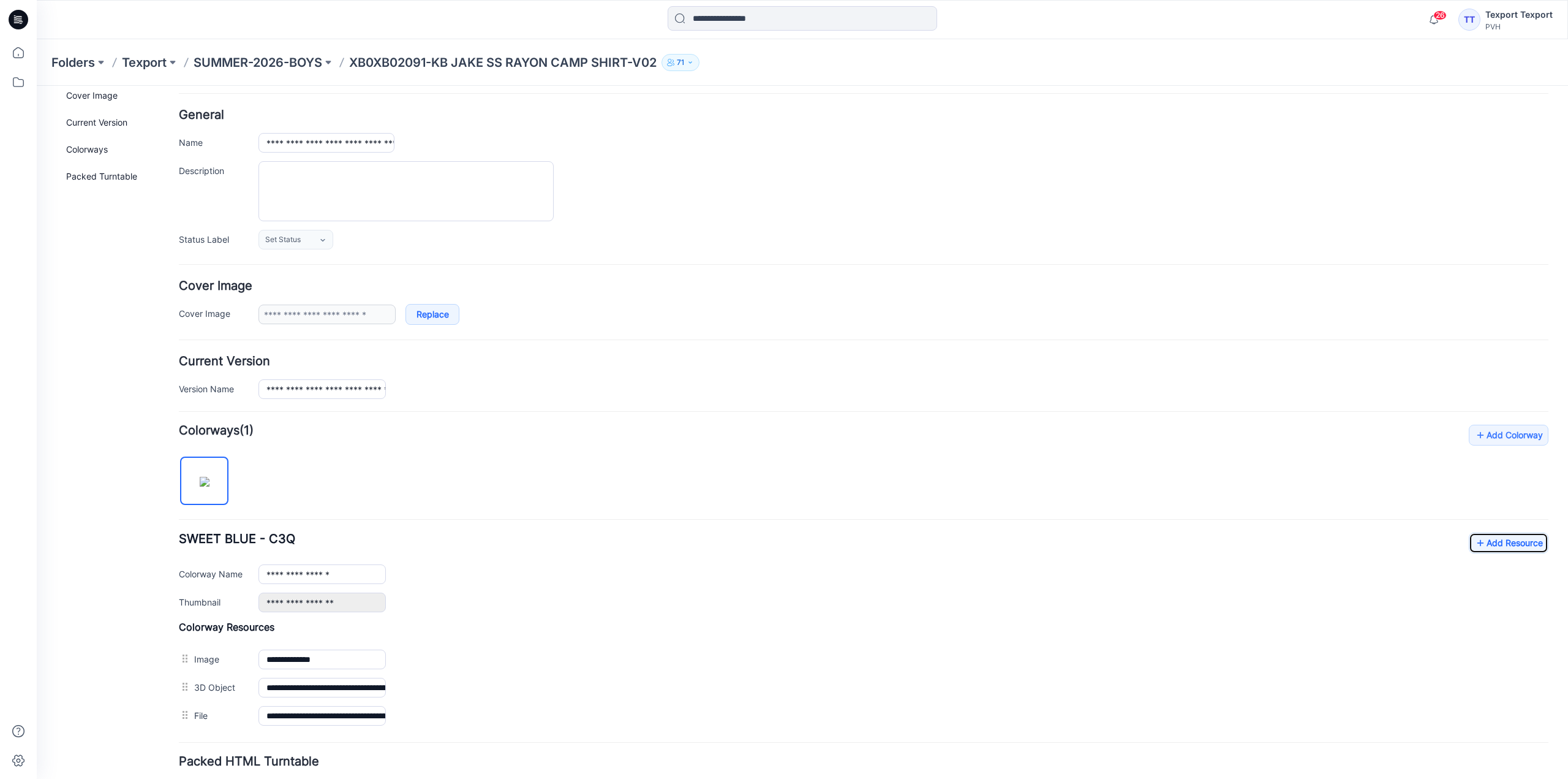
scroll to position [0, 0]
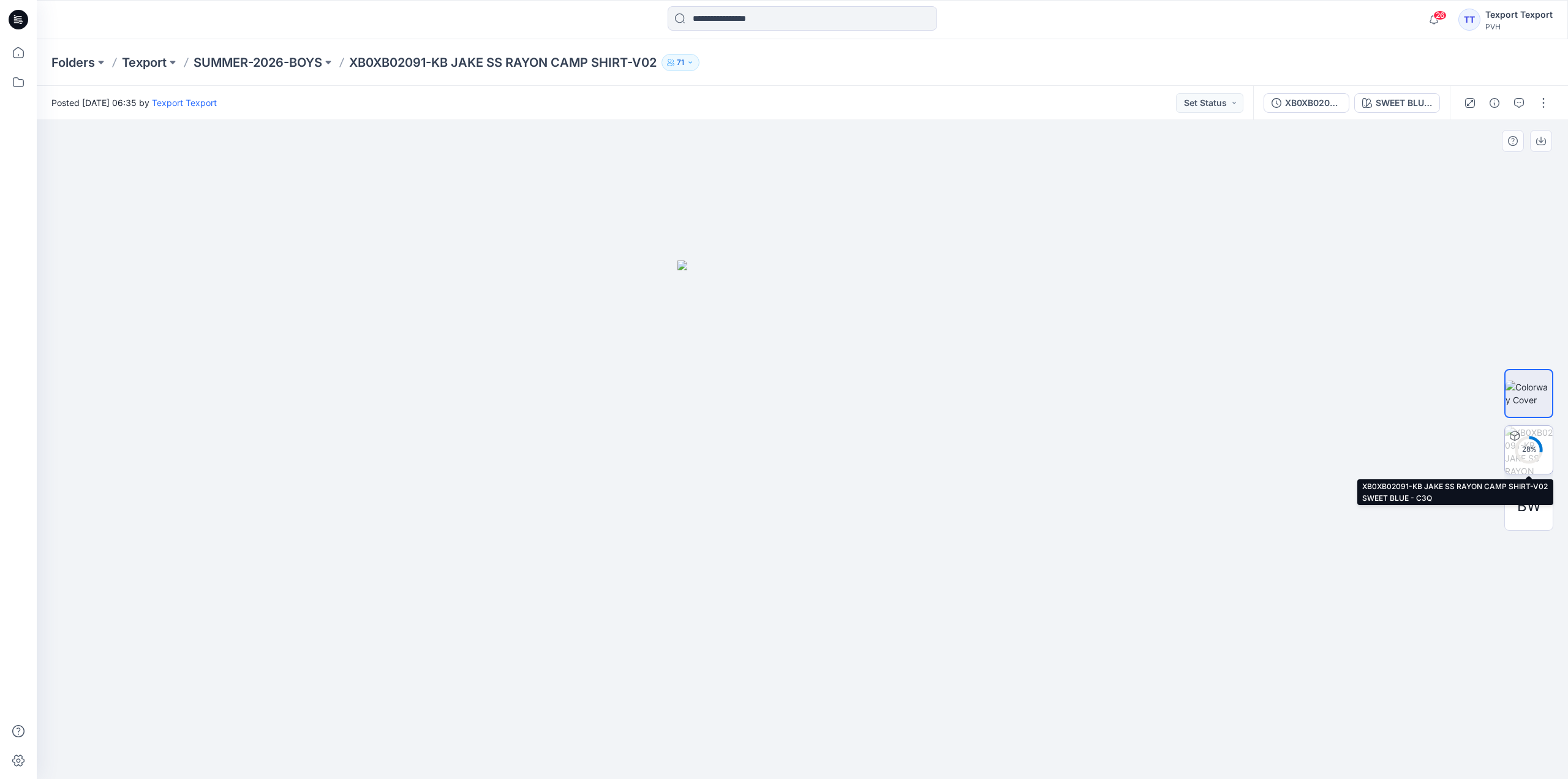
click at [1530, 444] on div "28 %" at bounding box center [1528, 449] width 29 height 11
click at [1528, 453] on img at bounding box center [1528, 449] width 46 height 46
click at [1529, 448] on img at bounding box center [1528, 449] width 48 height 48
click at [1527, 449] on img at bounding box center [1528, 449] width 46 height 46
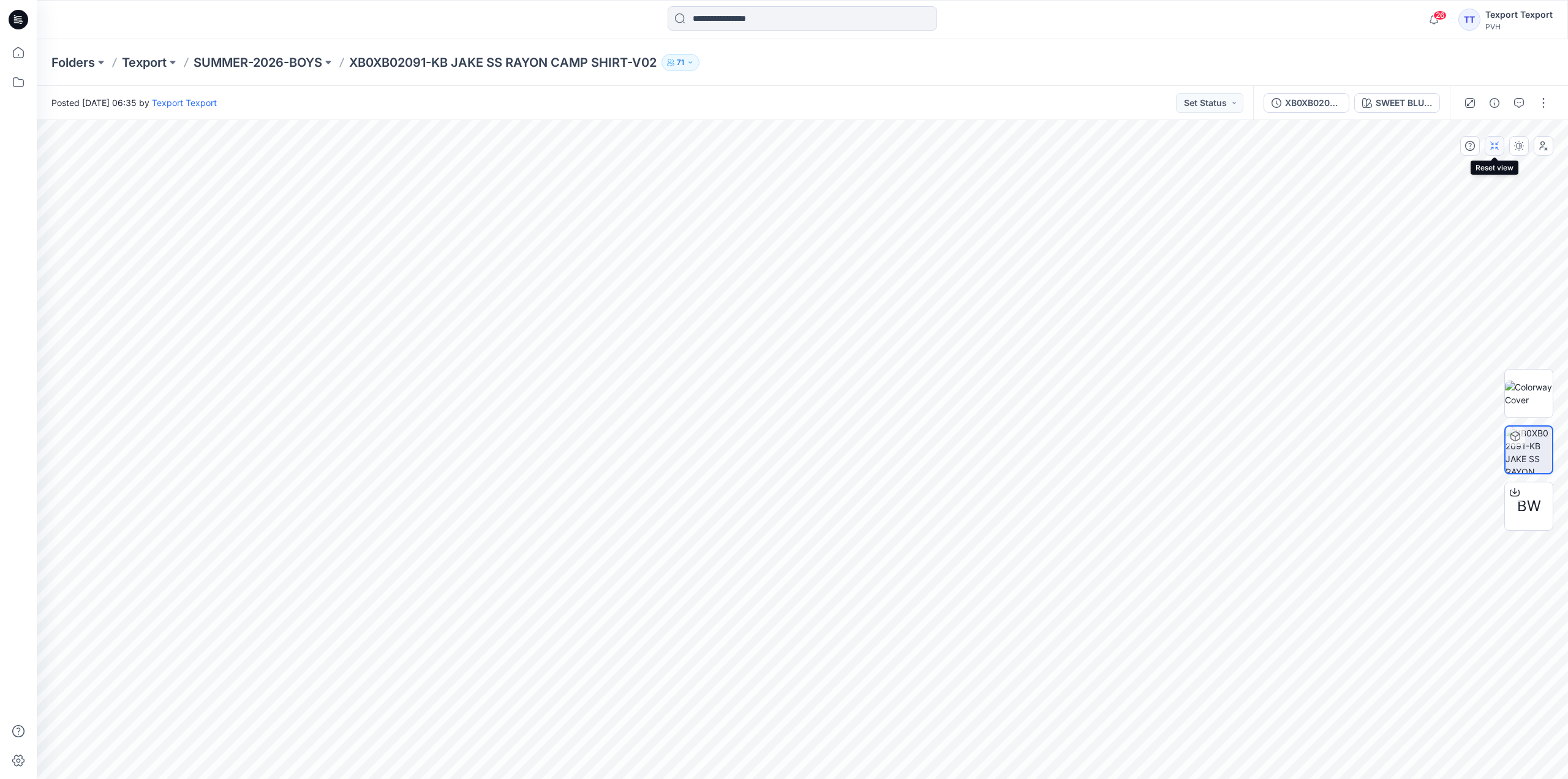
click at [1494, 147] on icon "button" at bounding box center [1495, 146] width 10 height 10
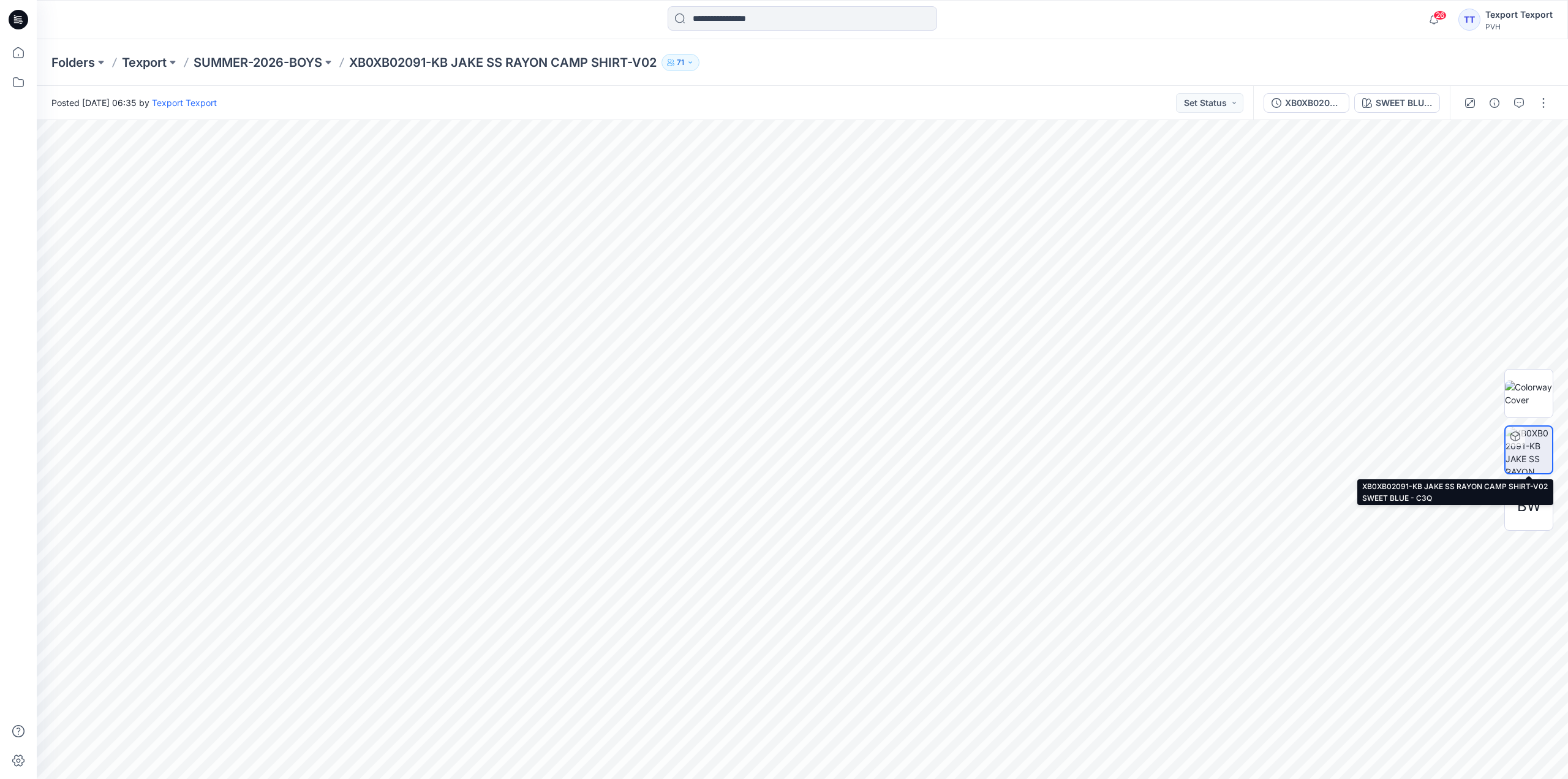
click at [1528, 446] on img at bounding box center [1528, 449] width 46 height 46
click at [1513, 434] on icon at bounding box center [1515, 436] width 10 height 10
click at [23, 11] on icon at bounding box center [19, 20] width 20 height 20
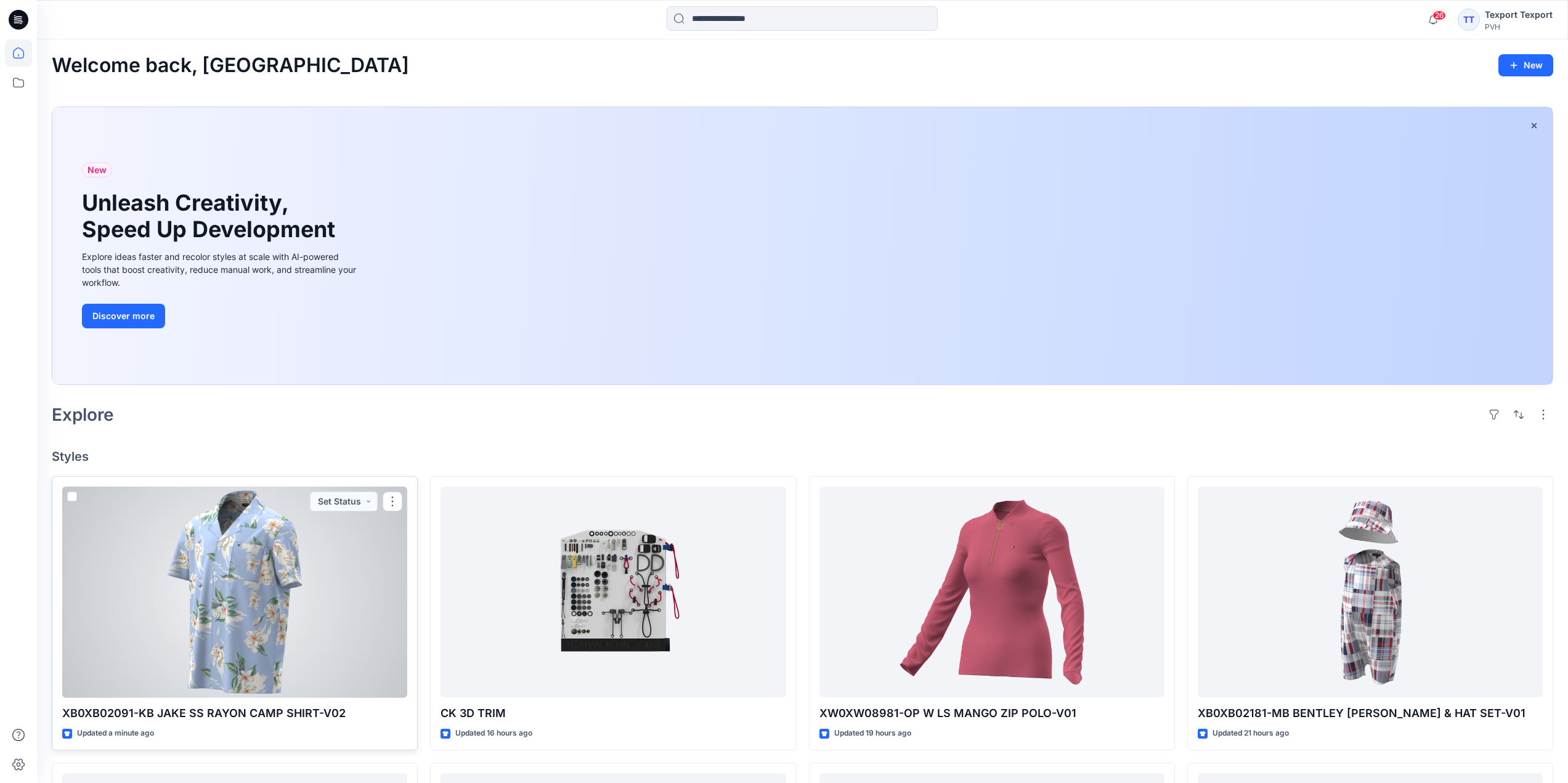
click at [354, 598] on div at bounding box center [235, 592] width 345 height 211
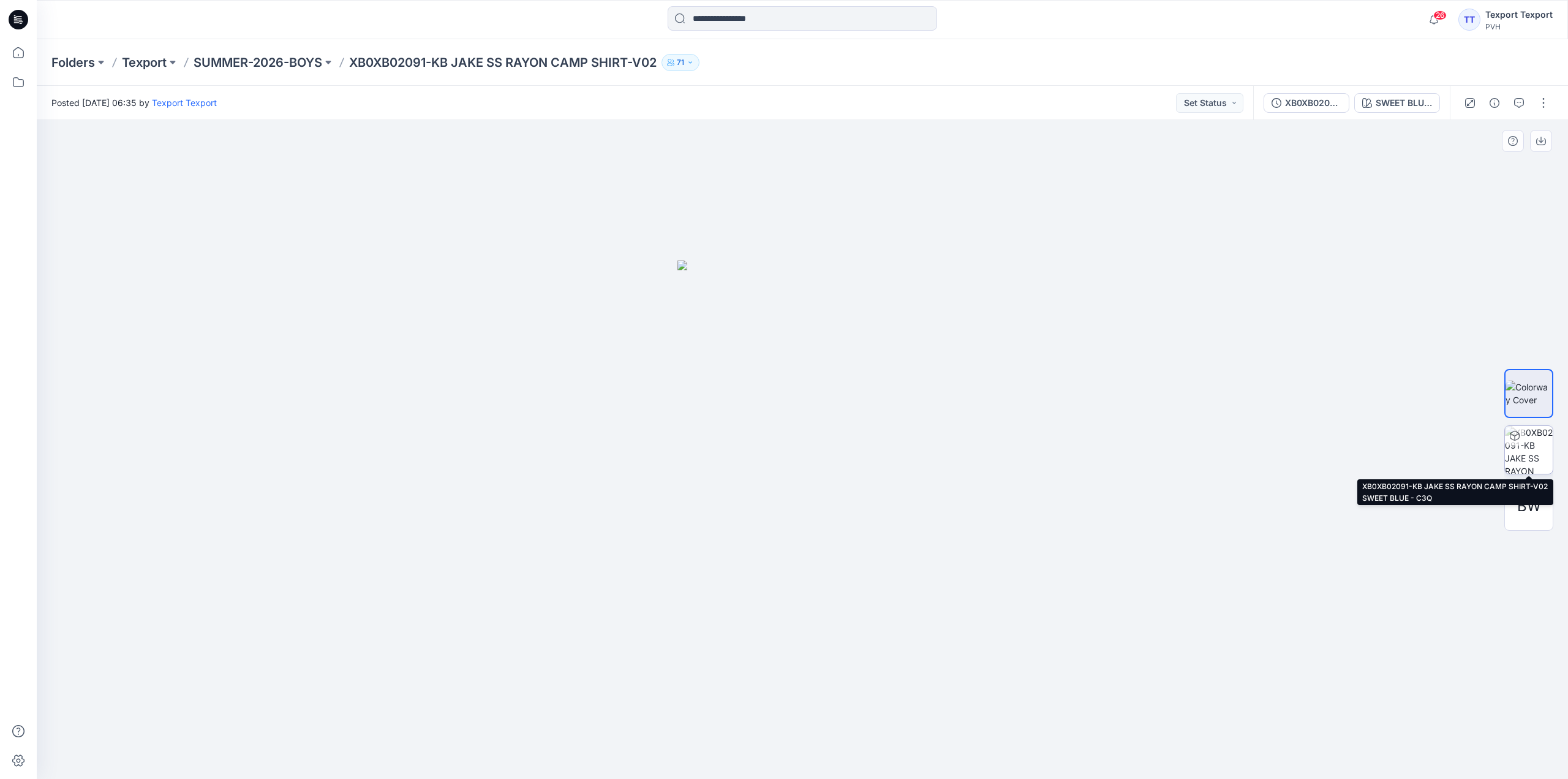
click at [1522, 440] on div at bounding box center [1515, 436] width 20 height 20
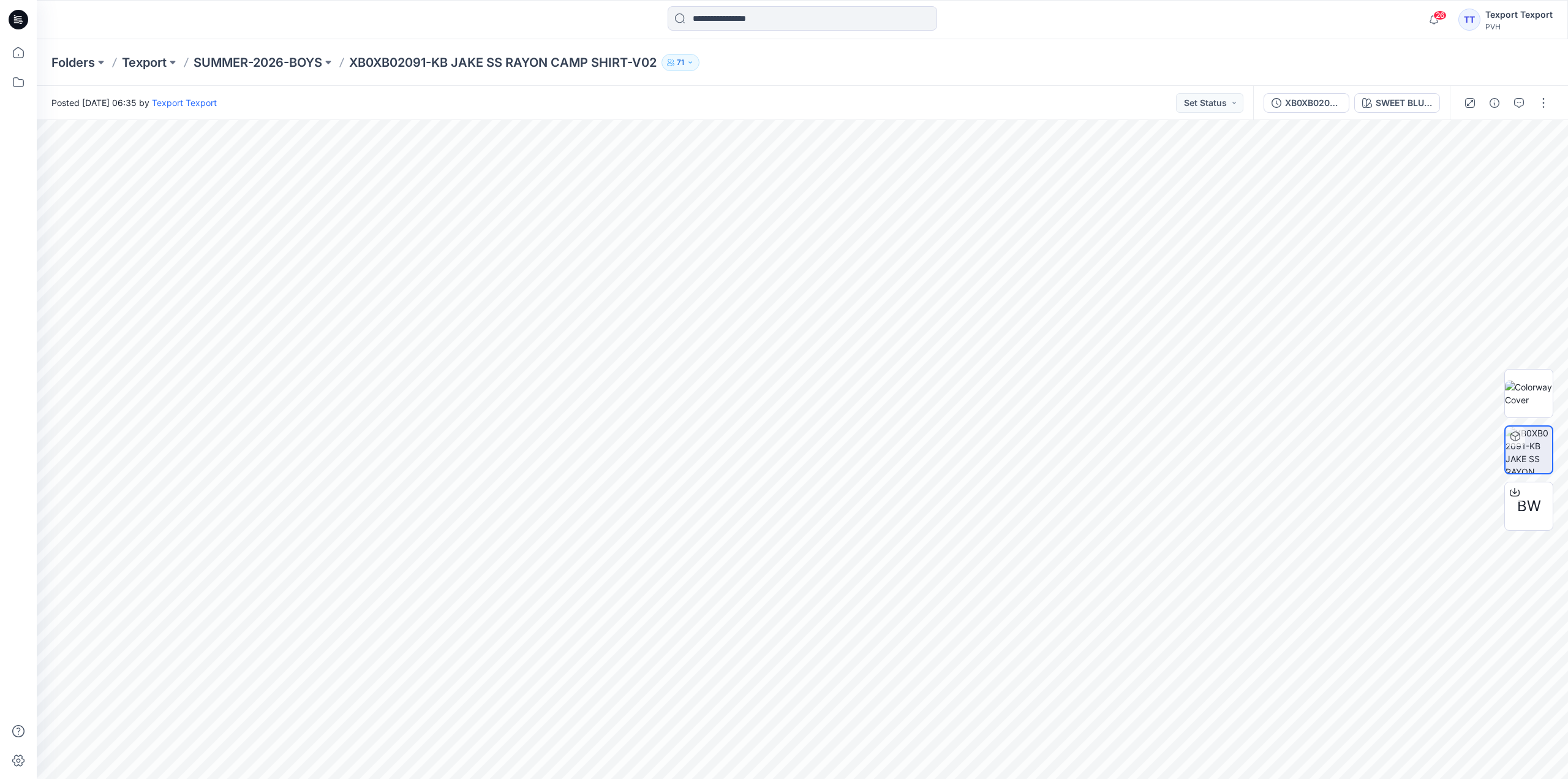
click at [21, 20] on icon at bounding box center [20, 20] width 5 height 1
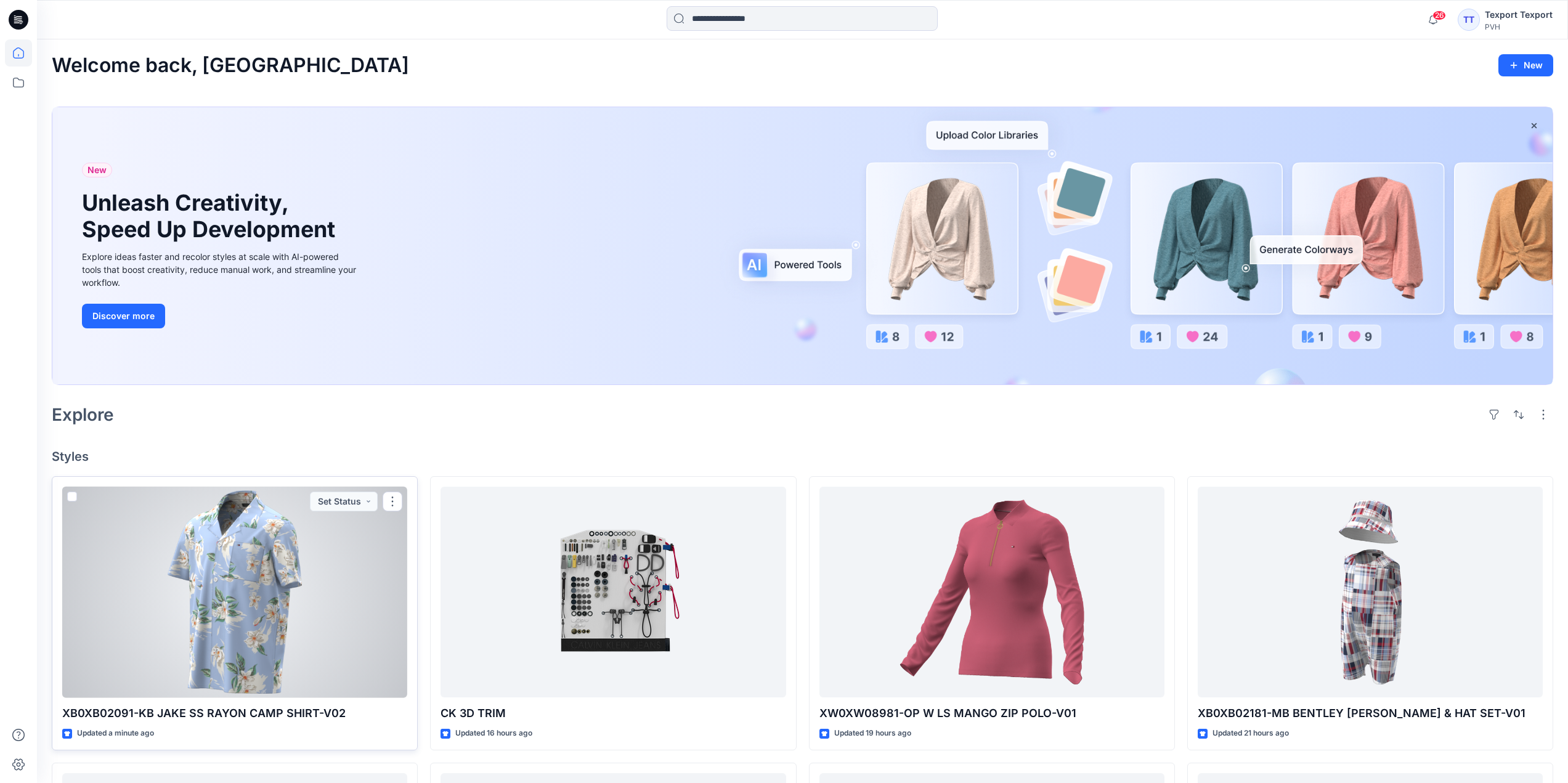
click at [354, 553] on div at bounding box center [235, 592] width 345 height 211
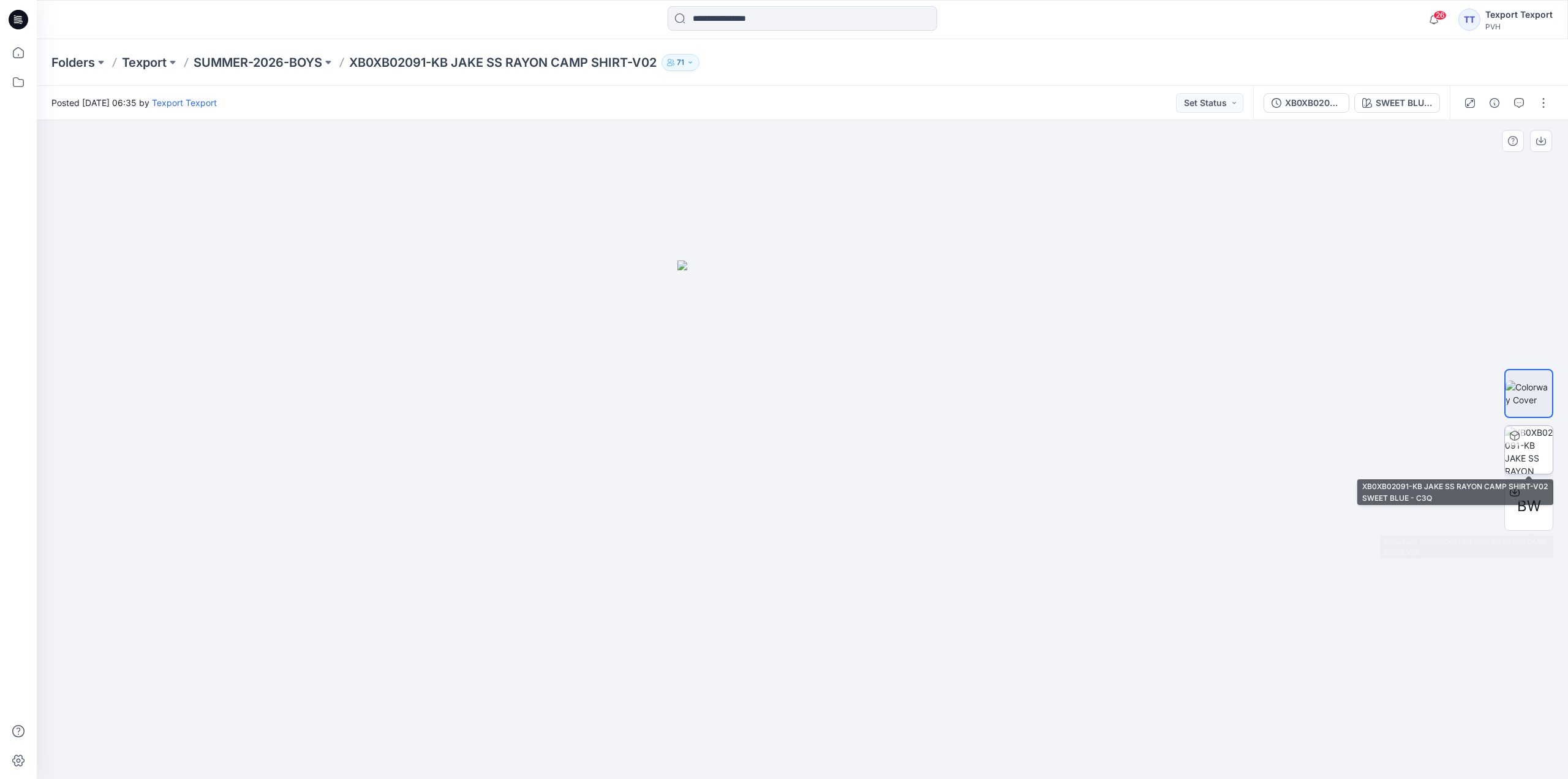
click at [1529, 437] on img at bounding box center [1528, 449] width 48 height 48
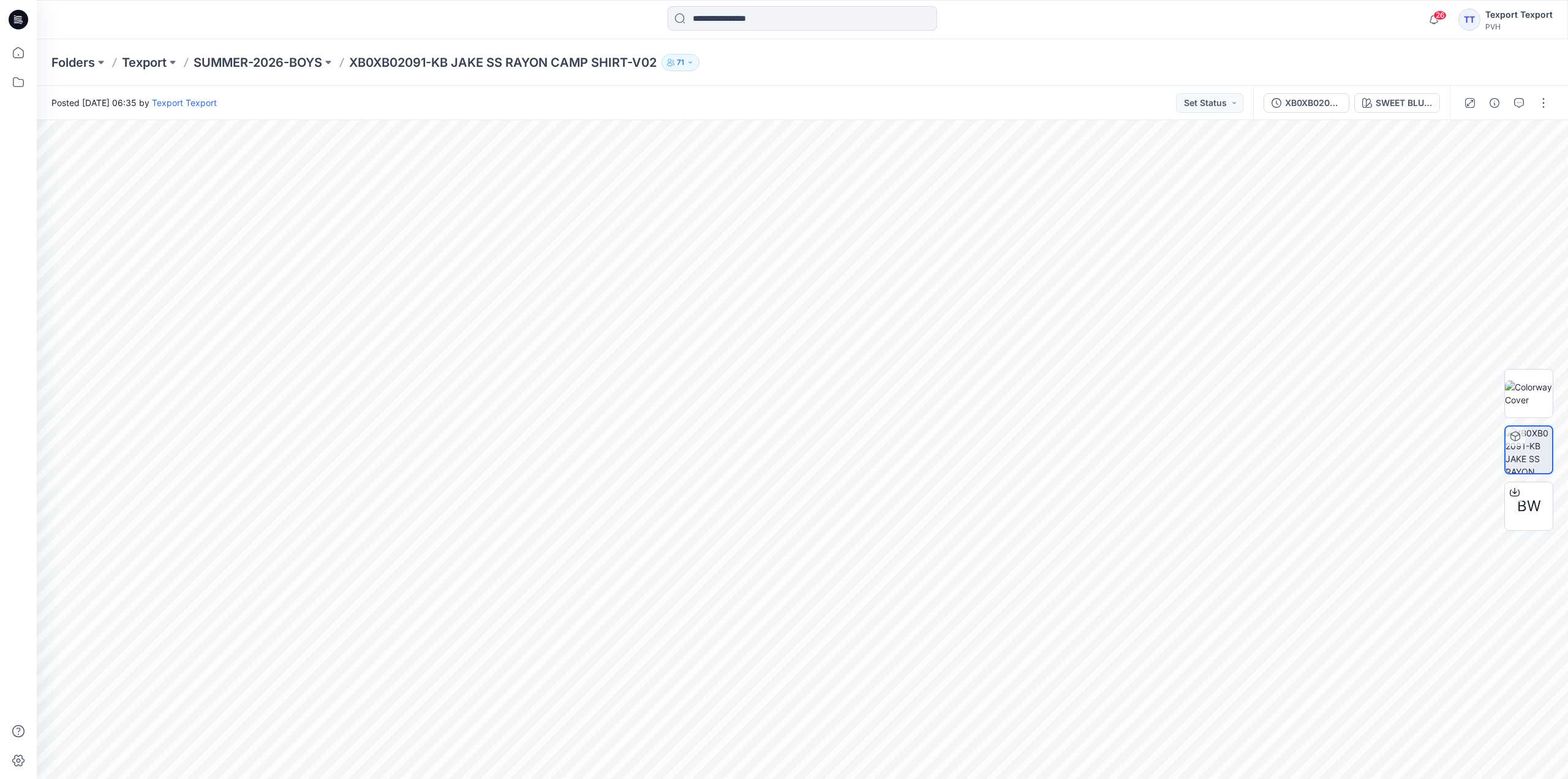
click at [19, 21] on icon at bounding box center [19, 20] width 20 height 20
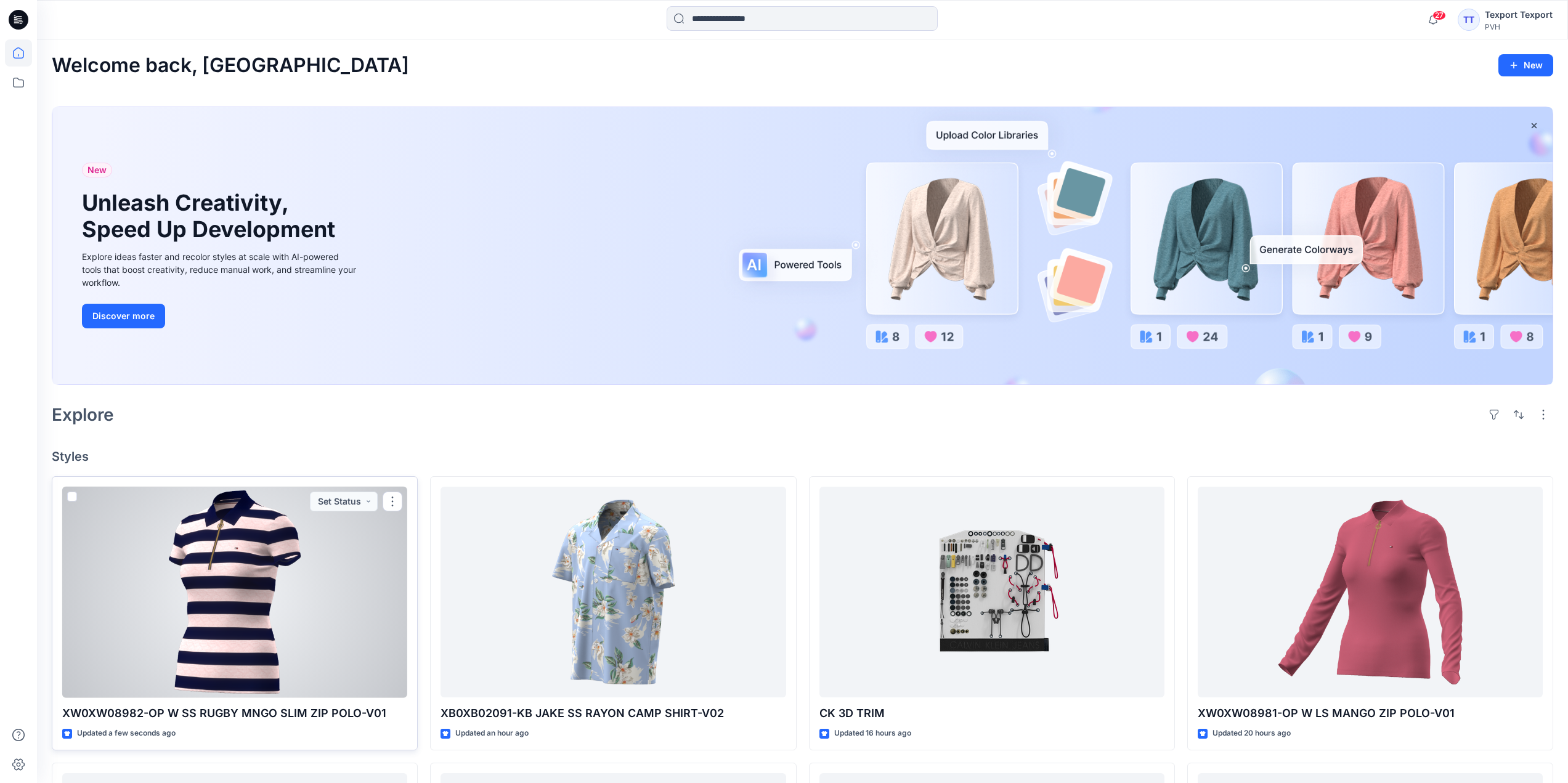
click at [379, 597] on div at bounding box center [235, 592] width 345 height 211
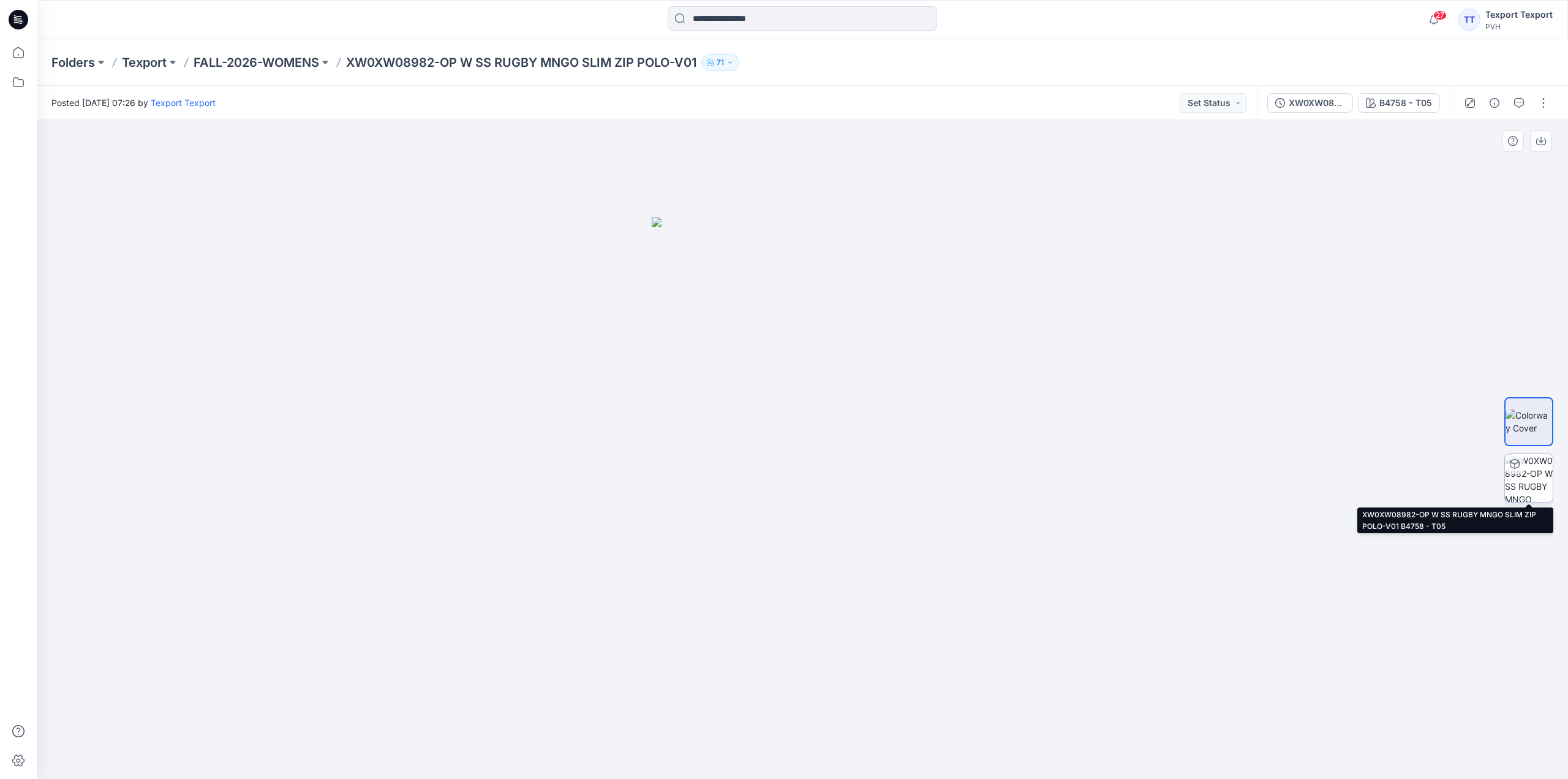
click at [1528, 473] on img at bounding box center [1528, 478] width 48 height 48
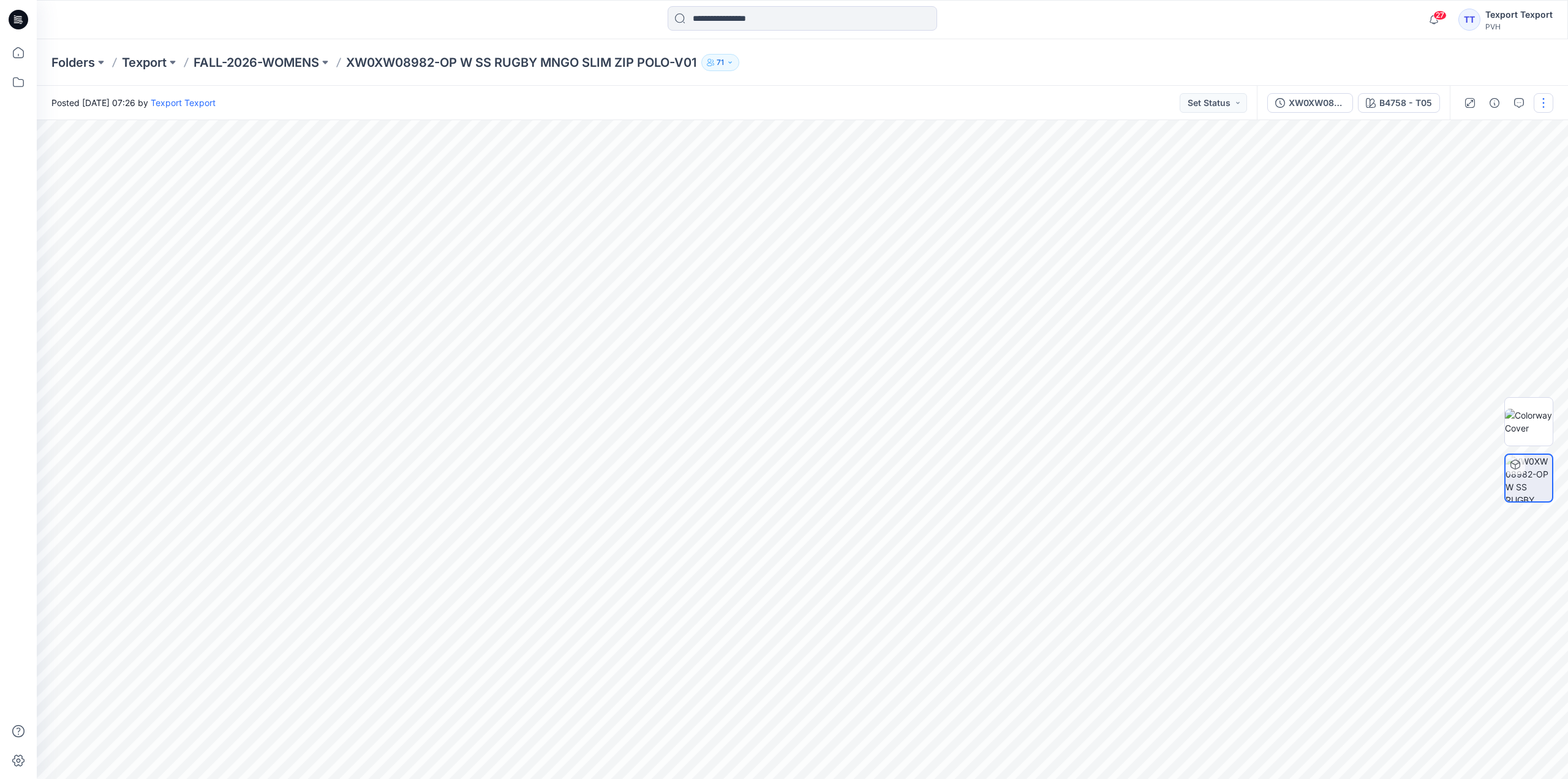
click at [1544, 103] on button "button" at bounding box center [1544, 103] width 20 height 20
click at [1456, 165] on button "Edit" at bounding box center [1492, 166] width 112 height 23
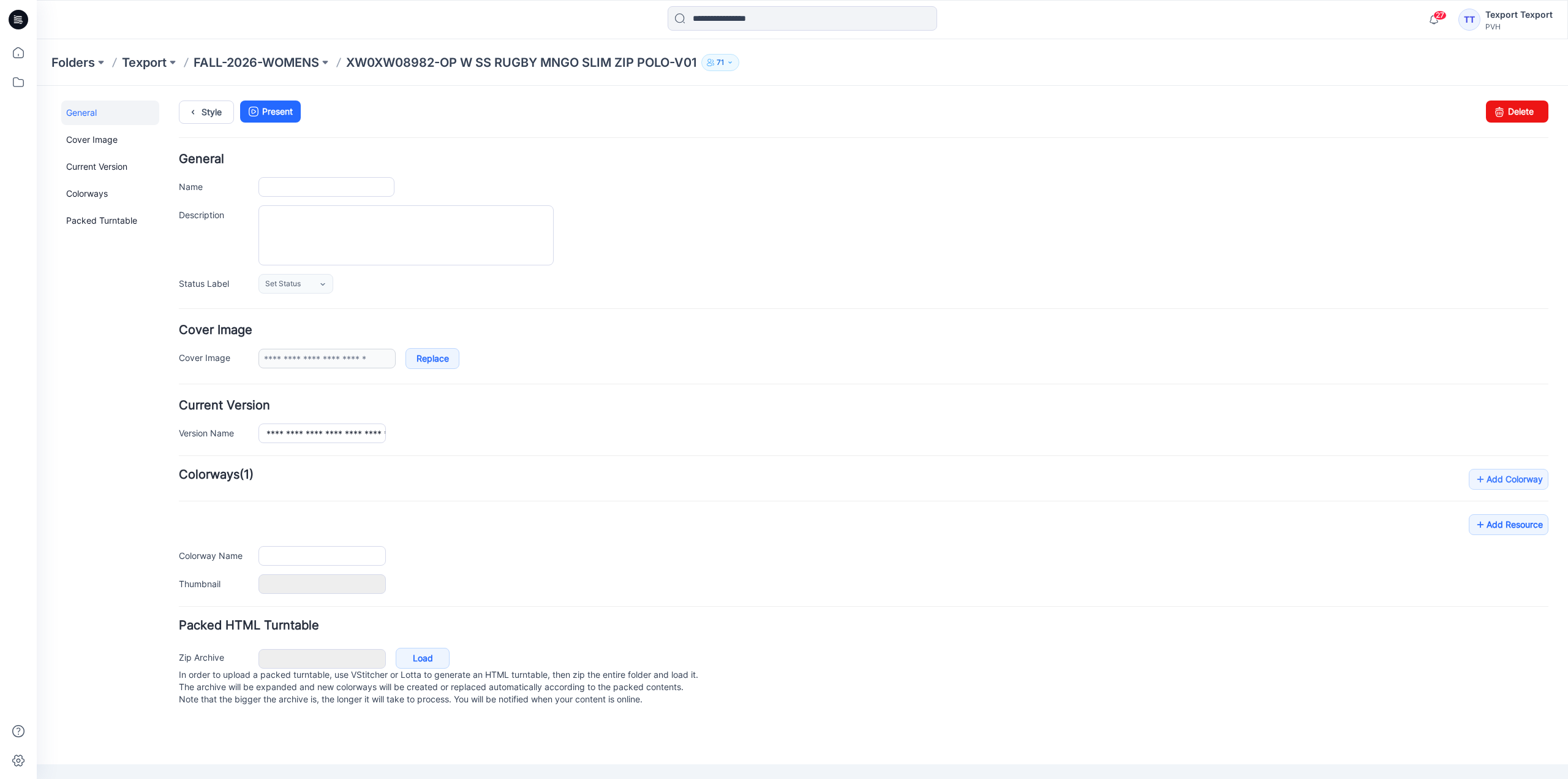
type input "**********"
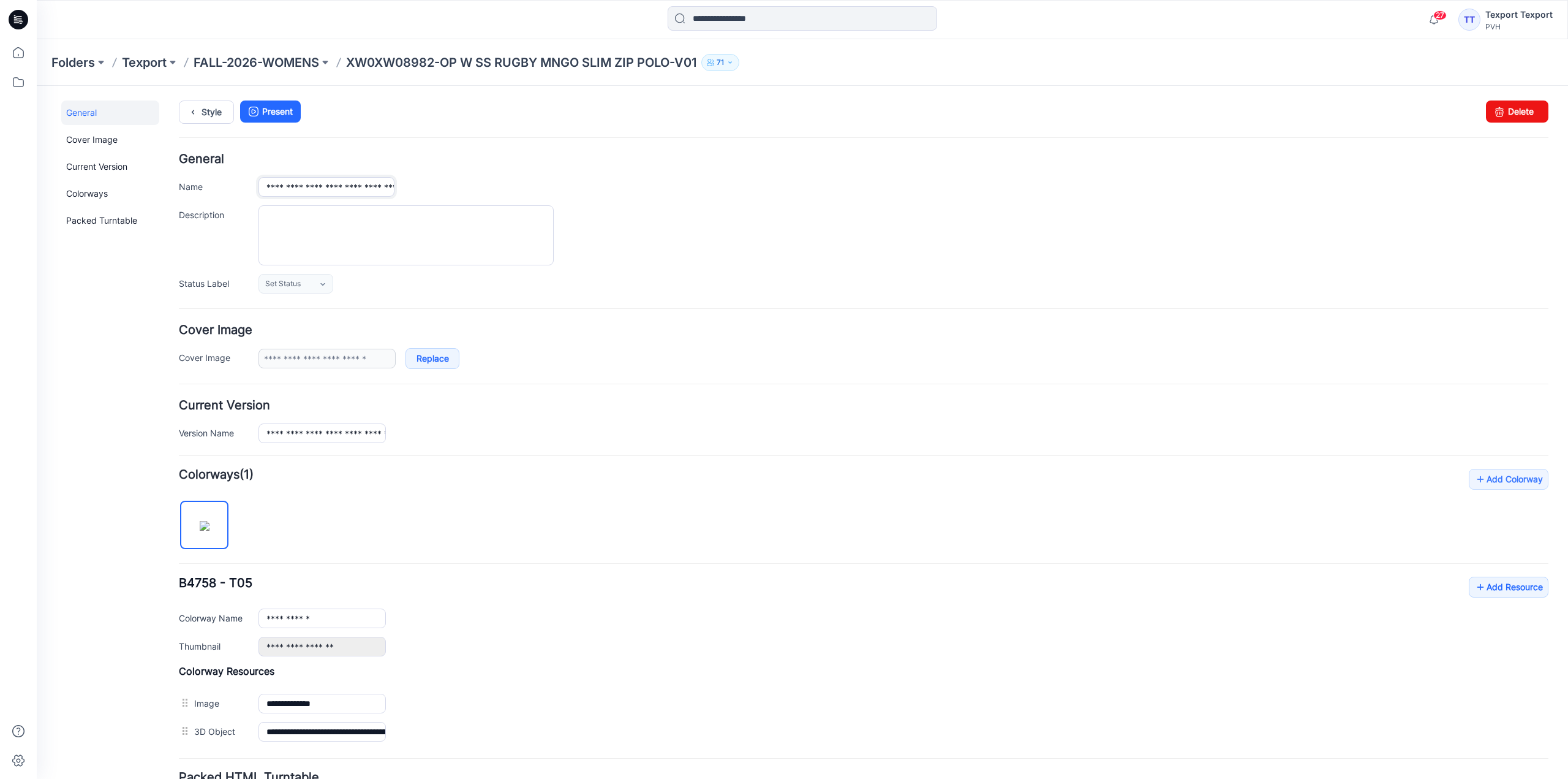
drag, startPoint x: 265, startPoint y: 190, endPoint x: 278, endPoint y: 194, distance: 13.6
click at [278, 194] on input "**********" at bounding box center [326, 187] width 136 height 20
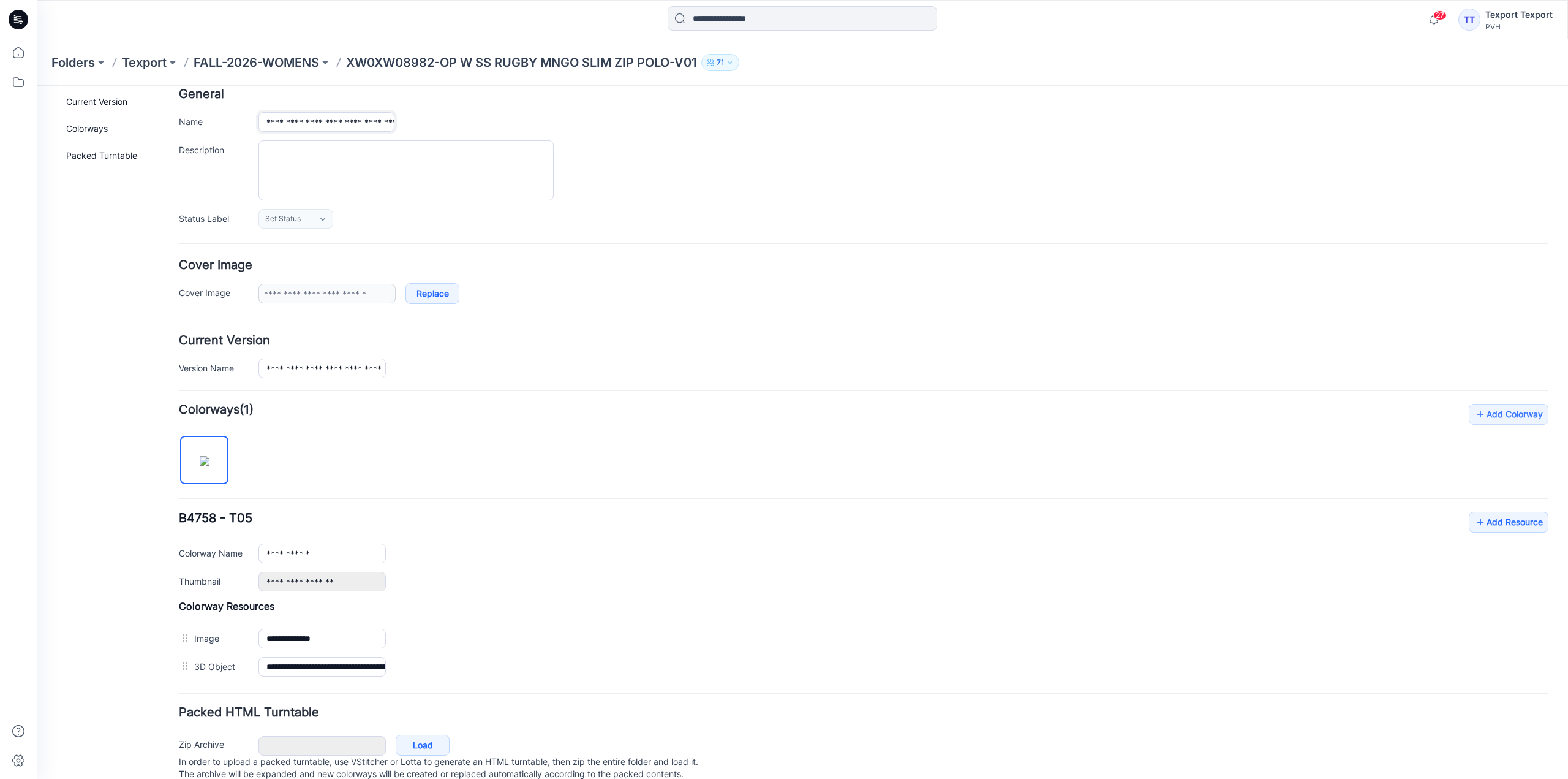
scroll to position [108, 0]
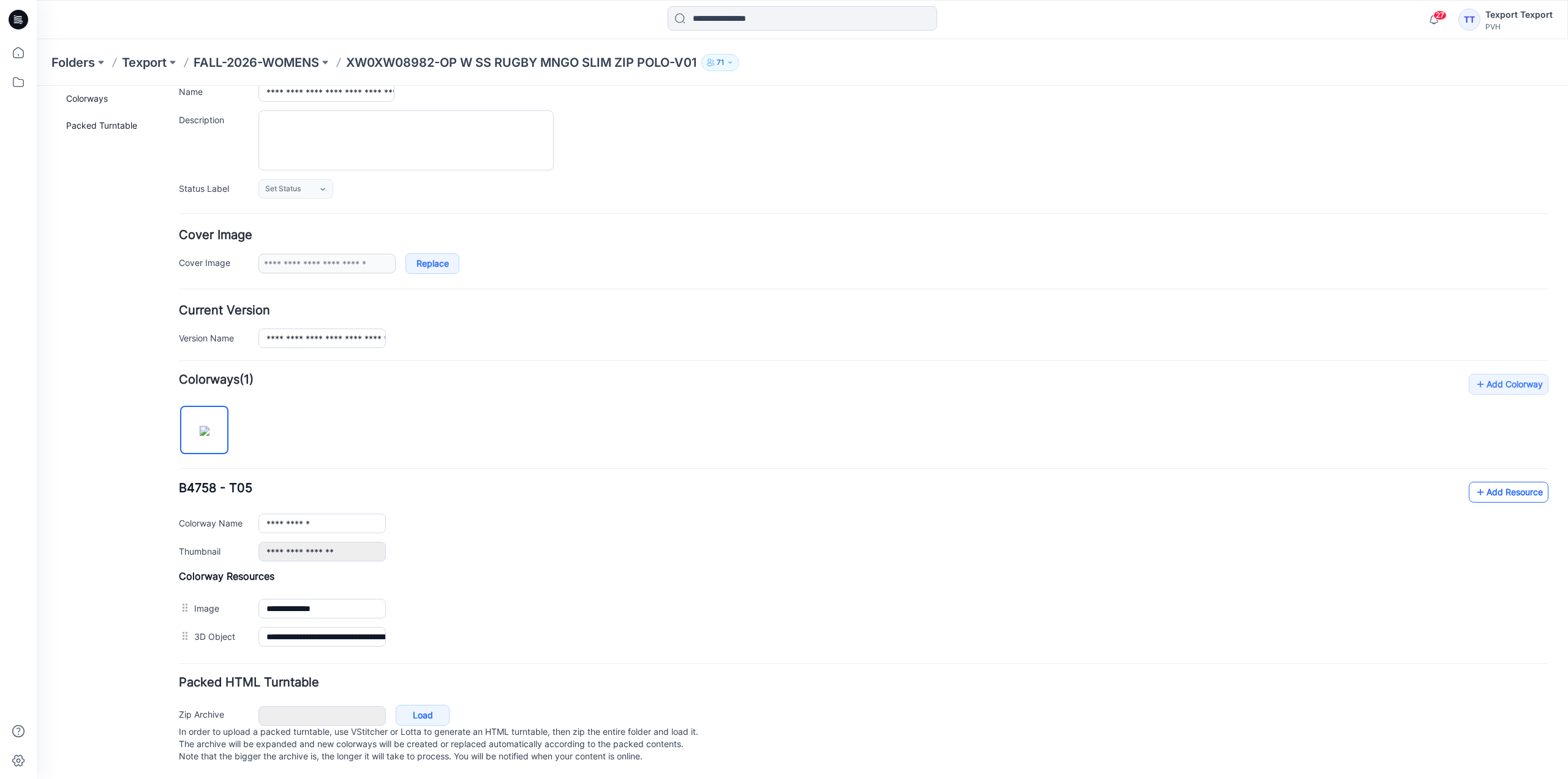
click at [1495, 481] on link "Add Resource" at bounding box center [1508, 491] width 80 height 21
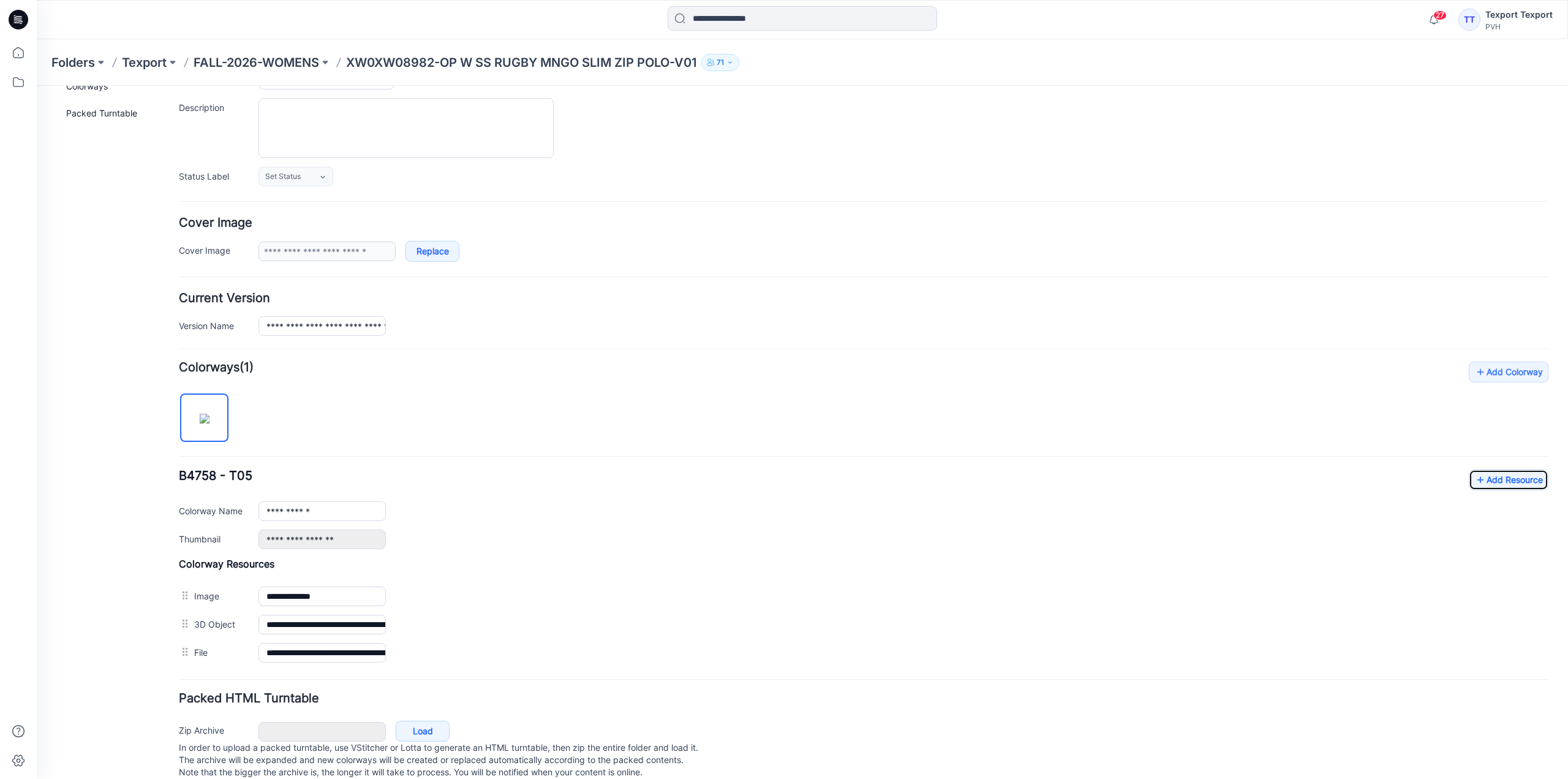
scroll to position [0, 0]
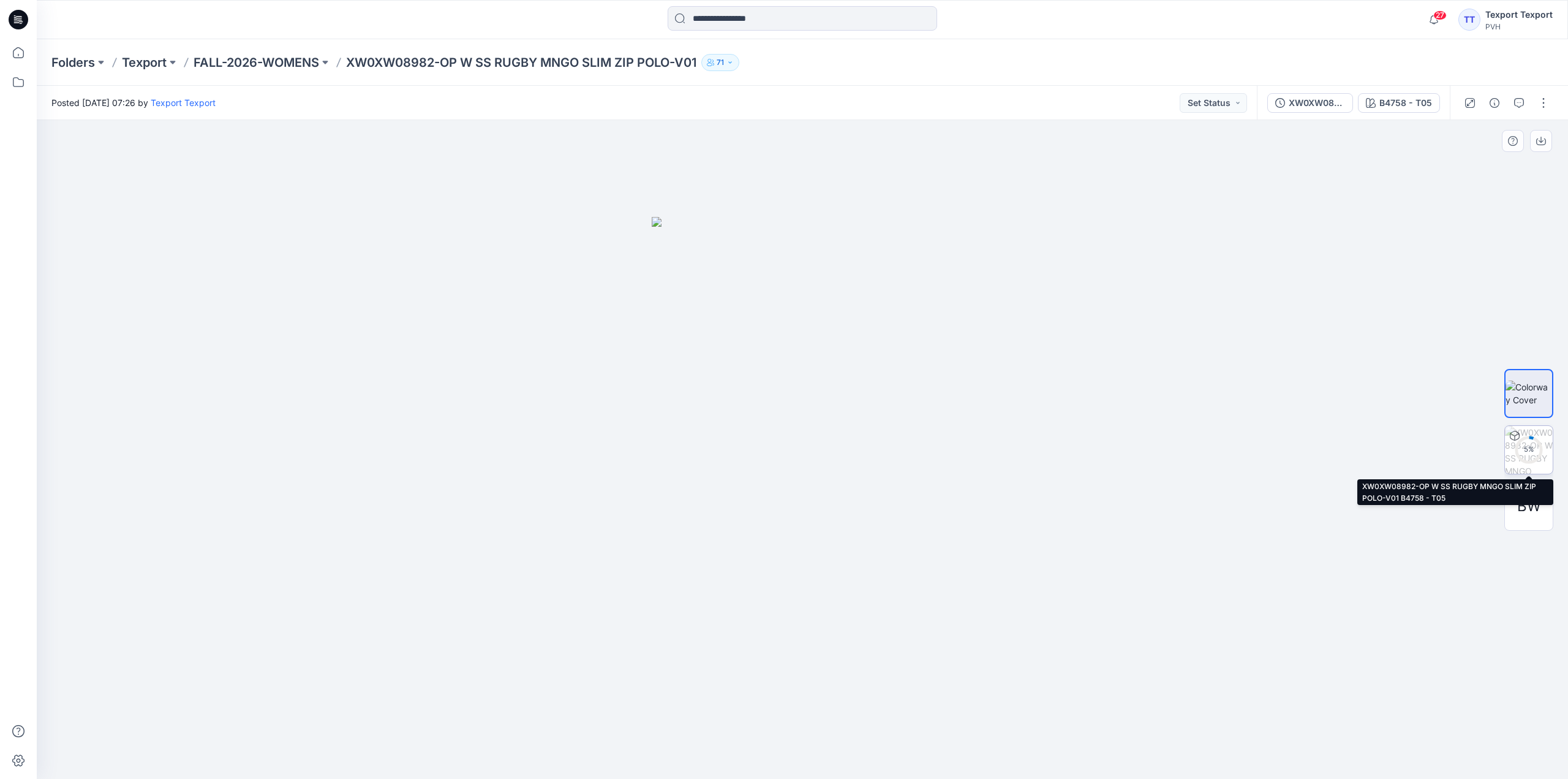
click at [1527, 449] on div "5 %" at bounding box center [1528, 449] width 29 height 11
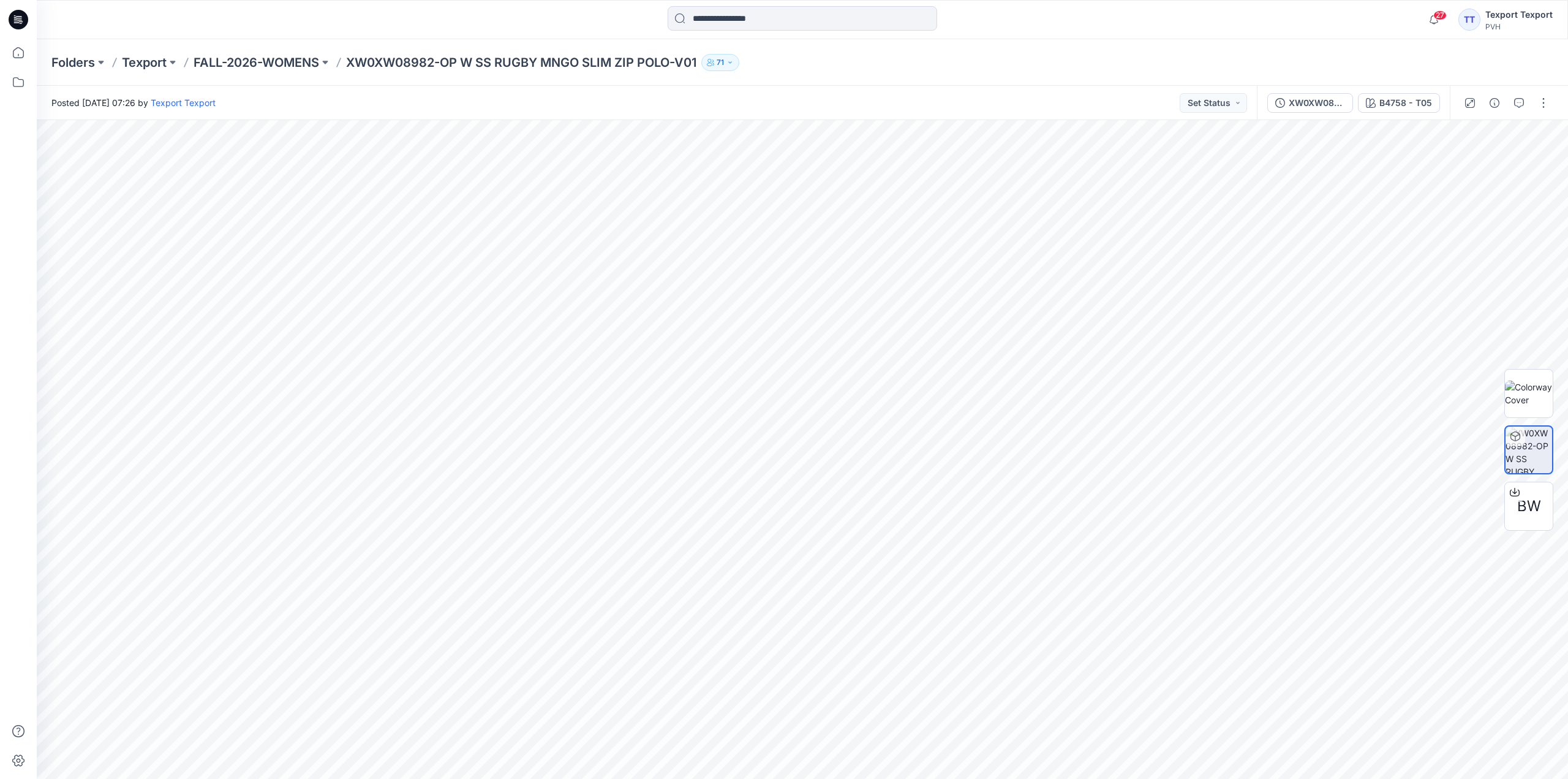
click at [19, 21] on icon at bounding box center [21, 21] width 4 height 1
